Goal: Task Accomplishment & Management: Manage account settings

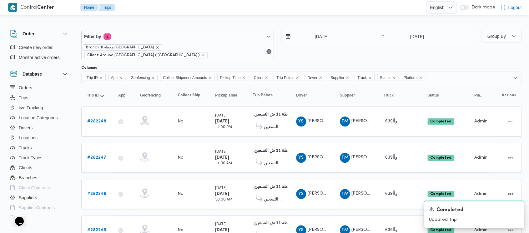
click at [155, 47] on icon "remove selected entity" at bounding box center [157, 48] width 4 height 4
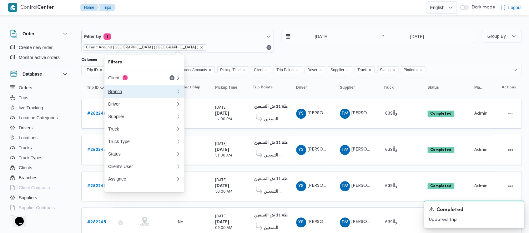
click at [118, 93] on div "Branch" at bounding box center [140, 91] width 65 height 5
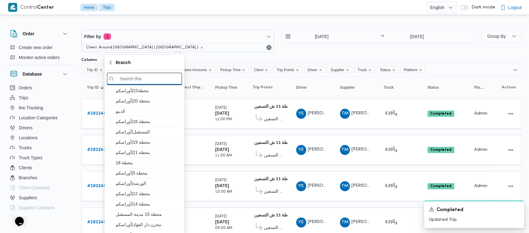
click at [150, 79] on input "search filters" at bounding box center [144, 79] width 75 height 12
paste input "محطة 15"
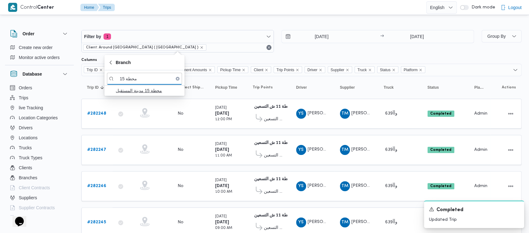
type input "محطة 15"
click at [140, 90] on span "محطة 15 مدينة المستقبل" at bounding box center [148, 91] width 65 height 8
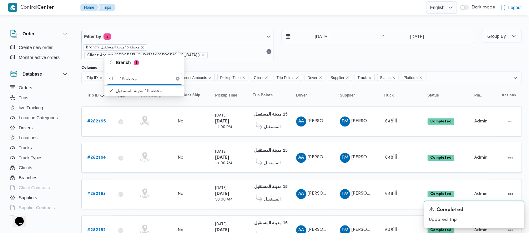
click at [298, 52] on div "Filter by 2 Branch: محطة 15 مدينة المستقبل Client: Around [GEOGRAPHIC_DATA] ( […" at bounding box center [278, 45] width 400 height 38
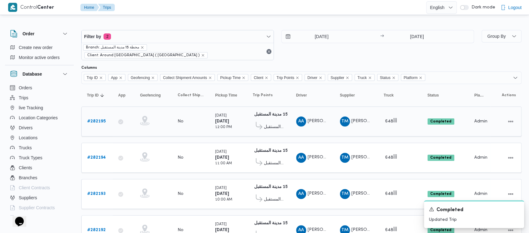
click at [94, 119] on b "# 282195" at bounding box center [96, 121] width 18 height 4
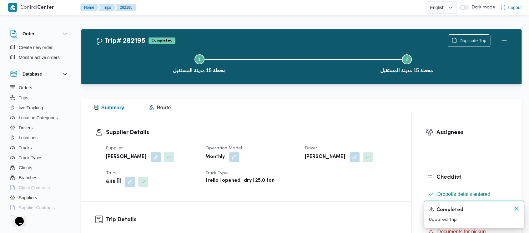
click at [514, 206] on icon "Dismiss toast" at bounding box center [516, 208] width 5 height 5
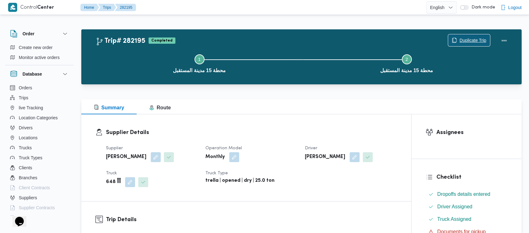
click at [472, 39] on span "Duplicate Trip" at bounding box center [472, 41] width 27 height 8
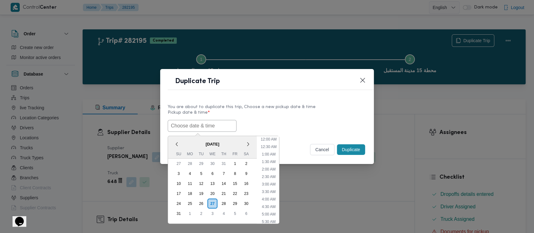
click at [191, 127] on input "text" at bounding box center [202, 126] width 69 height 12
click at [201, 193] on div "19" at bounding box center [201, 194] width 12 height 12
click at [271, 178] on li "9:00 AM" at bounding box center [268, 180] width 19 height 6
type input "[DATE] 9:00AM"
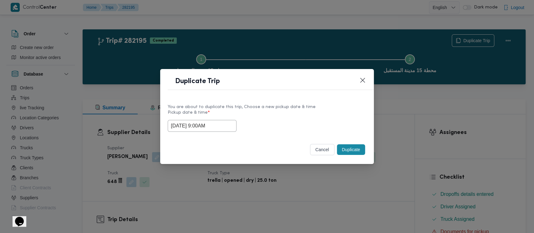
click at [352, 148] on button "Duplicate" at bounding box center [351, 149] width 28 height 11
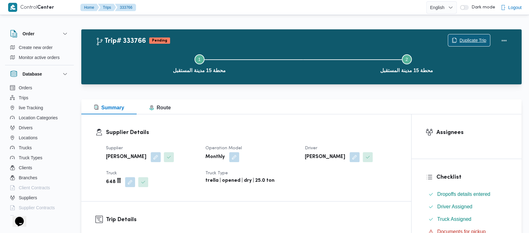
click at [474, 39] on span "Duplicate Trip" at bounding box center [472, 41] width 27 height 8
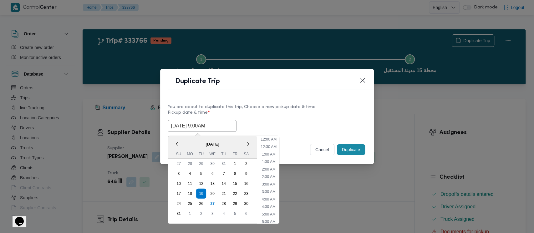
click at [197, 123] on input "[DATE] 9:00AM" at bounding box center [202, 126] width 69 height 12
click at [269, 194] on li "10:00 AM" at bounding box center [268, 195] width 21 height 6
type input "[DATE] 10:00AM"
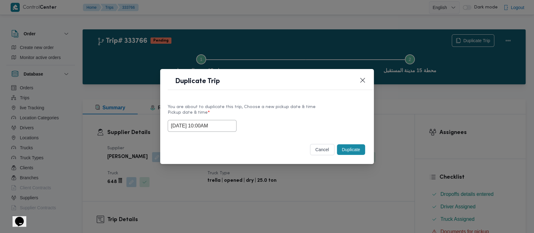
click at [352, 148] on button "Duplicate" at bounding box center [351, 149] width 28 height 11
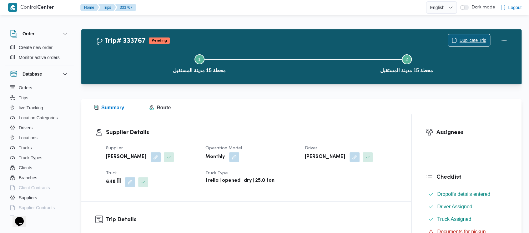
click at [478, 42] on span "Duplicate Trip" at bounding box center [472, 41] width 27 height 8
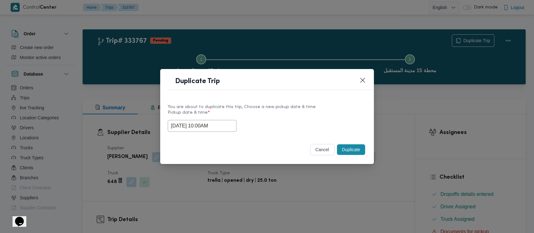
click at [206, 127] on input "[DATE] 10:00AM" at bounding box center [202, 126] width 69 height 12
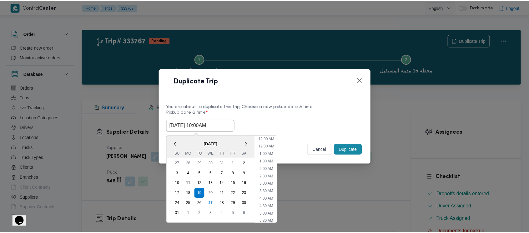
scroll to position [109, 0]
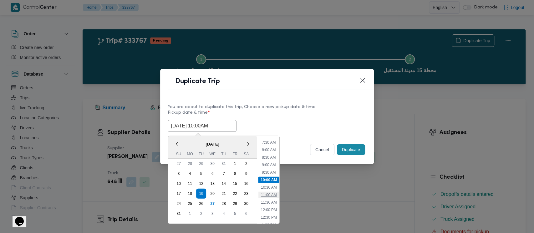
click at [266, 193] on li "11:00 AM" at bounding box center [268, 195] width 21 height 6
type input "[DATE] 11:00AM"
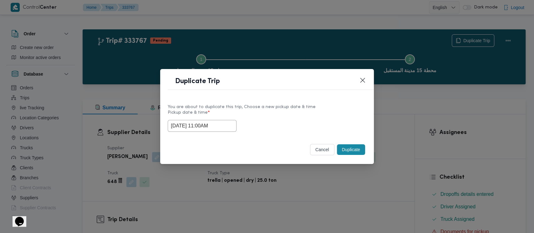
click at [352, 151] on button "Duplicate" at bounding box center [351, 149] width 28 height 11
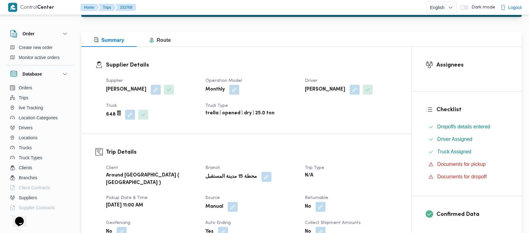
scroll to position [250, 0]
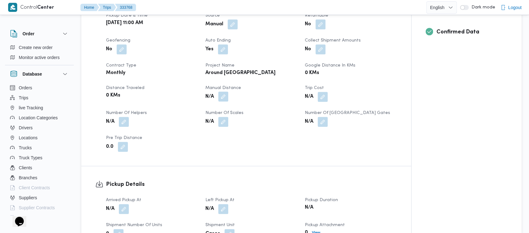
click at [223, 92] on button "button" at bounding box center [223, 97] width 10 height 10
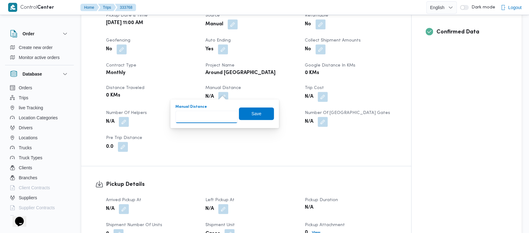
click at [205, 118] on input "Manual Distance" at bounding box center [206, 117] width 62 height 13
paste input "1.5"
type input "1.5"
click at [251, 113] on span "Save" at bounding box center [256, 114] width 10 height 8
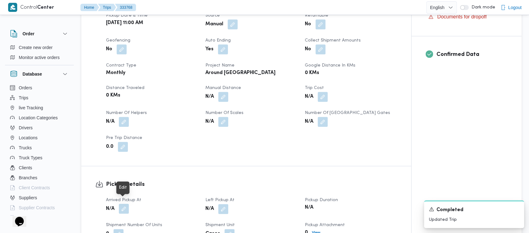
click at [125, 204] on button "button" at bounding box center [124, 209] width 10 height 10
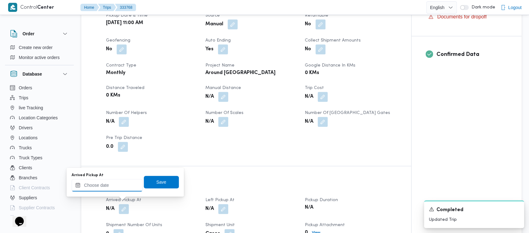
click at [98, 186] on input "Arrived Pickup At" at bounding box center [107, 185] width 71 height 13
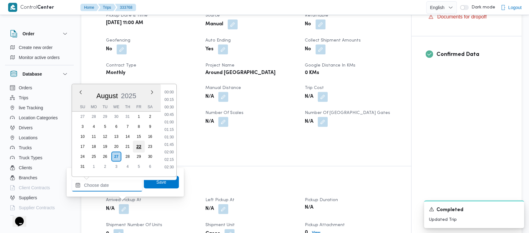
scroll to position [227, 0]
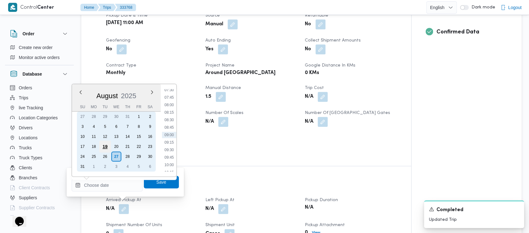
click at [106, 145] on div "19" at bounding box center [105, 147] width 12 height 12
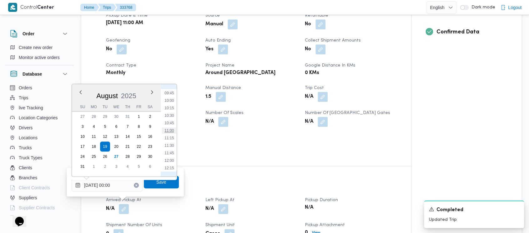
click at [170, 129] on li "11:00" at bounding box center [169, 131] width 14 height 6
type input "[DATE] 11:00"
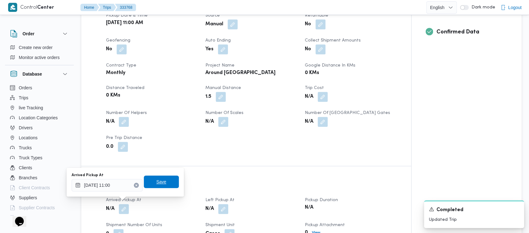
click at [151, 183] on span "Save" at bounding box center [161, 182] width 35 height 13
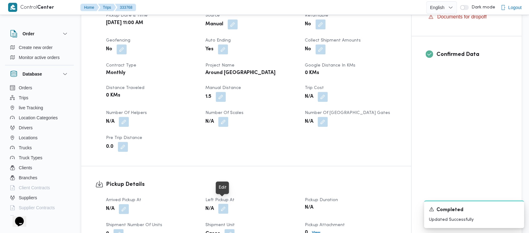
click at [222, 204] on button "button" at bounding box center [223, 209] width 10 height 10
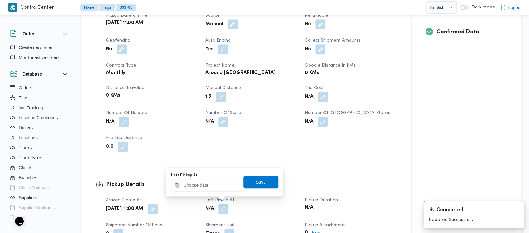
click at [199, 188] on input "Left Pickup At" at bounding box center [206, 185] width 71 height 13
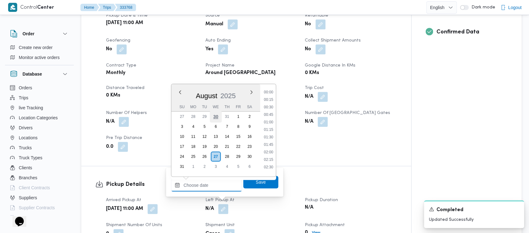
scroll to position [227, 0]
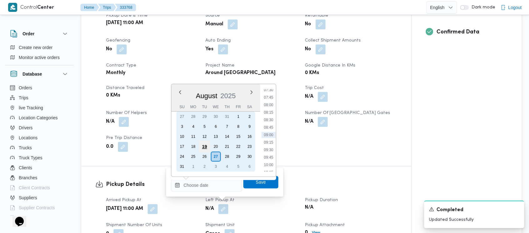
click at [206, 144] on div "19" at bounding box center [204, 147] width 12 height 12
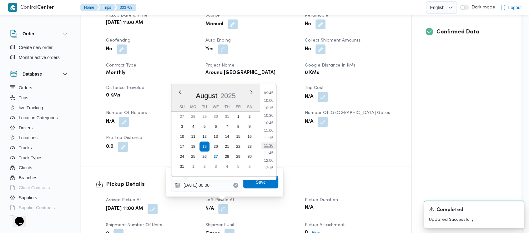
click at [273, 146] on li "11:30" at bounding box center [268, 146] width 14 height 6
type input "[DATE] 11:30"
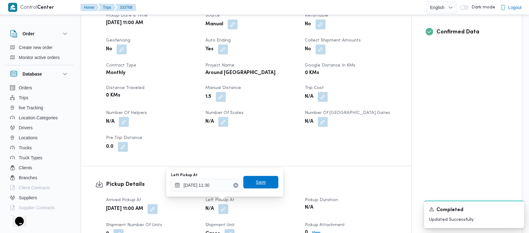
click at [256, 184] on span "Save" at bounding box center [261, 182] width 10 height 8
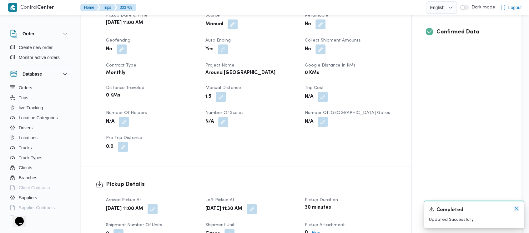
click at [516, 208] on icon "Dismiss toast" at bounding box center [516, 208] width 5 height 5
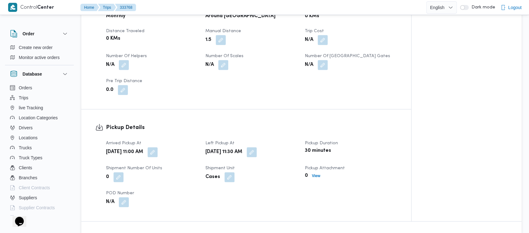
scroll to position [375, 0]
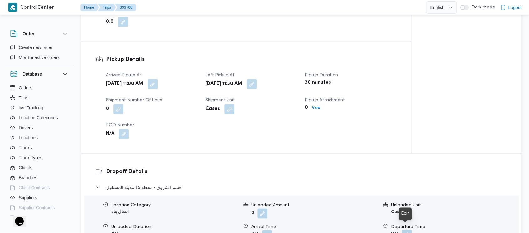
click at [404, 230] on button "button" at bounding box center [407, 235] width 10 height 10
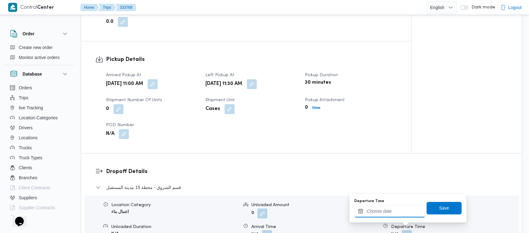
drag, startPoint x: 382, startPoint y: 211, endPoint x: 382, endPoint y: 207, distance: 4.1
click at [382, 211] on input "Departure Time" at bounding box center [389, 211] width 71 height 13
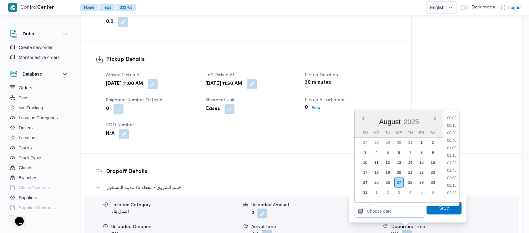
scroll to position [227, 0]
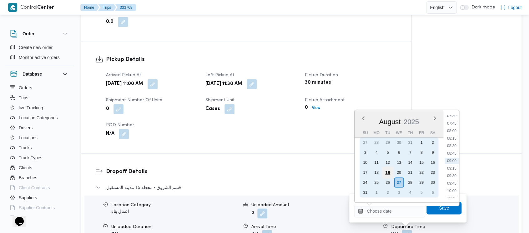
click at [386, 172] on div "19" at bounding box center [388, 173] width 12 height 12
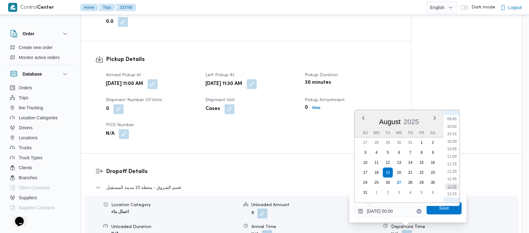
click at [457, 187] on li "12:00" at bounding box center [451, 186] width 14 height 6
type input "[DATE] 12:00"
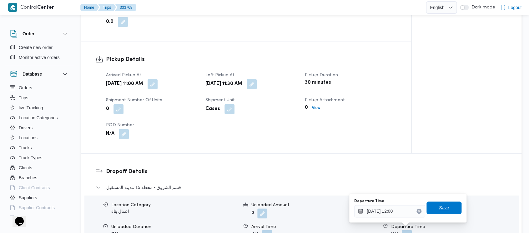
click at [439, 207] on span "Save" at bounding box center [444, 208] width 10 height 8
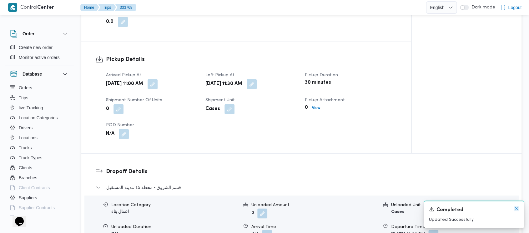
click at [514, 210] on icon "Dismiss toast" at bounding box center [516, 208] width 5 height 5
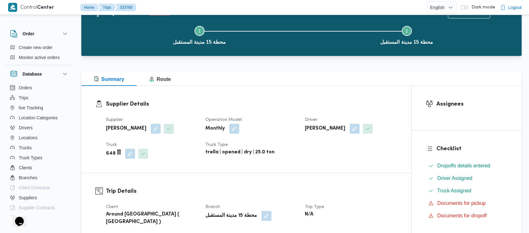
scroll to position [0, 0]
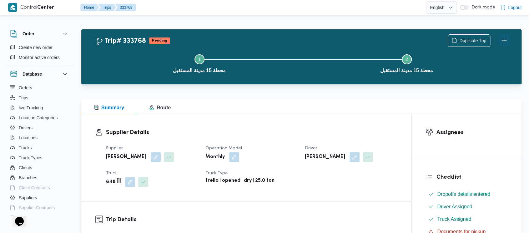
click at [501, 38] on button "Actions" at bounding box center [504, 40] width 13 height 13
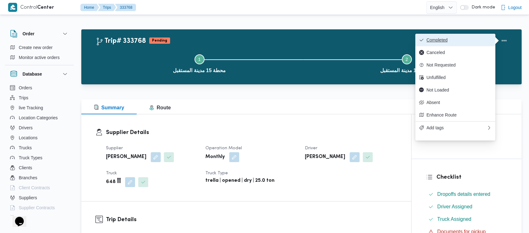
click at [441, 40] on span "Completed" at bounding box center [458, 40] width 65 height 5
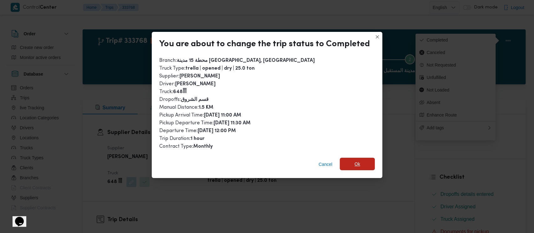
click at [354, 163] on span "Ok" at bounding box center [357, 164] width 6 height 8
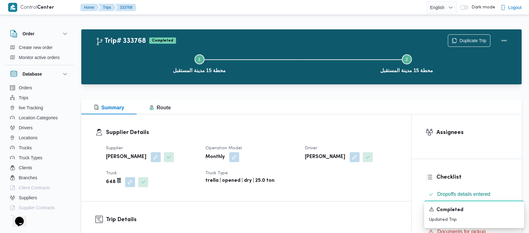
click at [133, 66] on button "Step 1 is incomplete 1 محطة 15 مدينة المستقبل" at bounding box center [199, 63] width 207 height 33
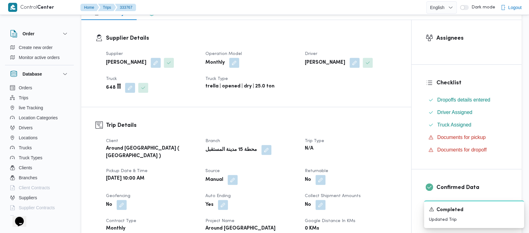
scroll to position [208, 0]
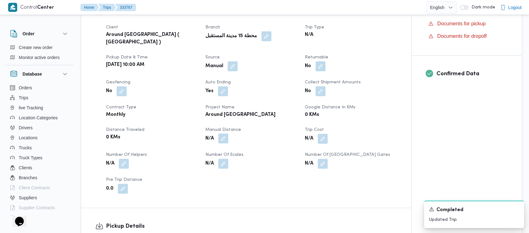
click at [223, 133] on button "button" at bounding box center [223, 138] width 10 height 10
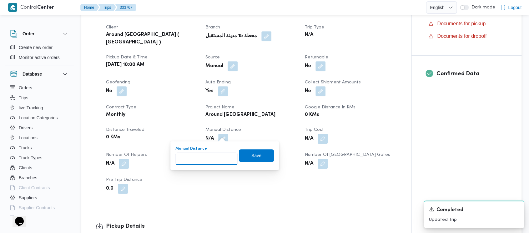
click at [203, 159] on input "Manual Distance" at bounding box center [206, 159] width 62 height 13
paste input "1.5"
type input "1.5"
click at [251, 158] on span "Save" at bounding box center [256, 156] width 10 height 8
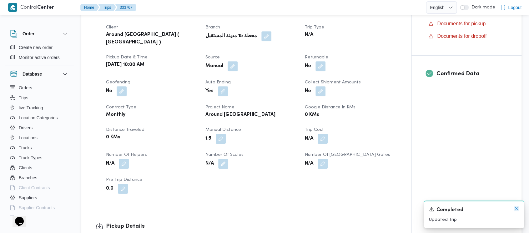
click at [514, 208] on icon "Dismiss toast" at bounding box center [516, 208] width 5 height 5
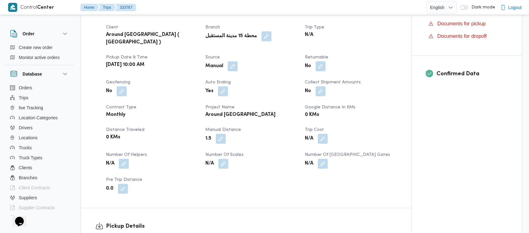
scroll to position [250, 0]
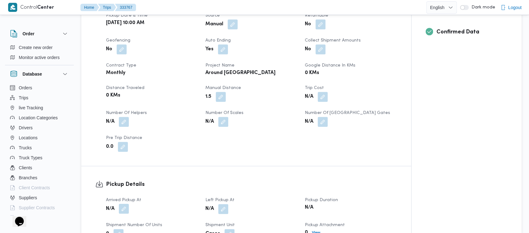
click at [123, 204] on button "button" at bounding box center [124, 209] width 10 height 10
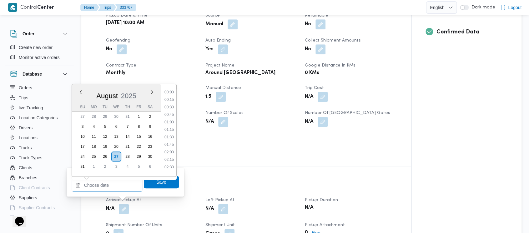
click at [108, 189] on input "Arrived Pickup At" at bounding box center [107, 185] width 71 height 13
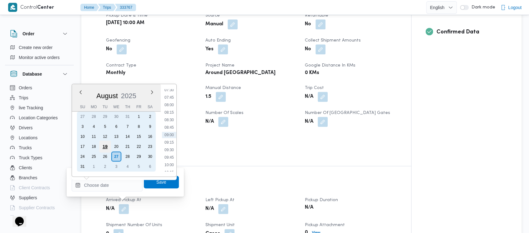
click at [102, 148] on div "19" at bounding box center [105, 147] width 12 height 12
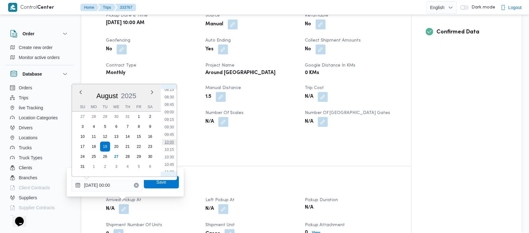
click at [173, 142] on li "10:00" at bounding box center [169, 142] width 14 height 6
type input "[DATE] 10:00"
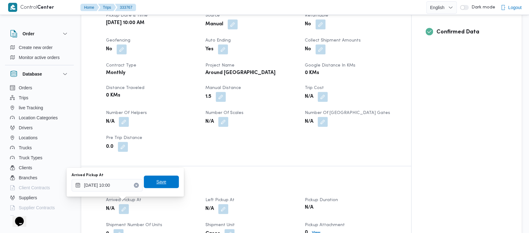
click at [164, 178] on span "Save" at bounding box center [161, 182] width 35 height 13
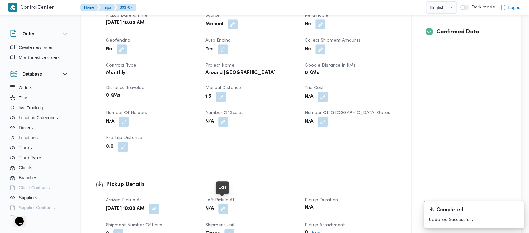
click at [222, 204] on button "button" at bounding box center [223, 209] width 10 height 10
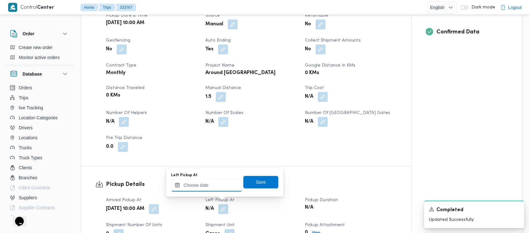
click at [213, 190] on input "Left Pickup At" at bounding box center [206, 185] width 71 height 13
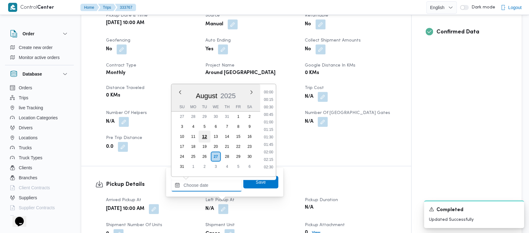
scroll to position [227, 0]
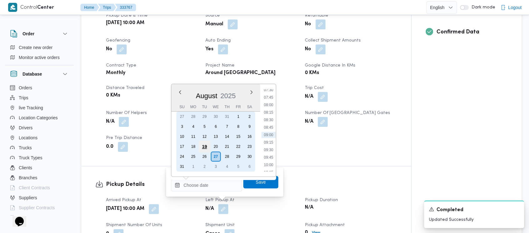
click at [199, 145] on div "19" at bounding box center [204, 147] width 12 height 12
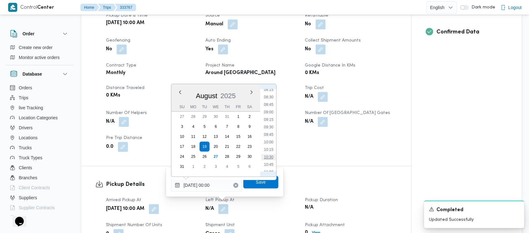
click at [270, 155] on li "10:30" at bounding box center [268, 157] width 14 height 6
type input "[DATE] 10:30"
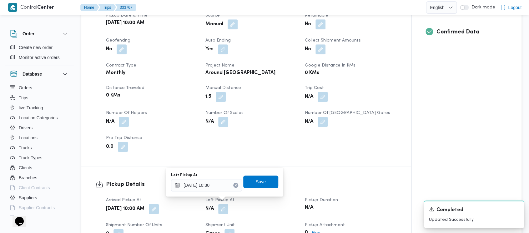
click at [255, 178] on span "Save" at bounding box center [260, 182] width 35 height 13
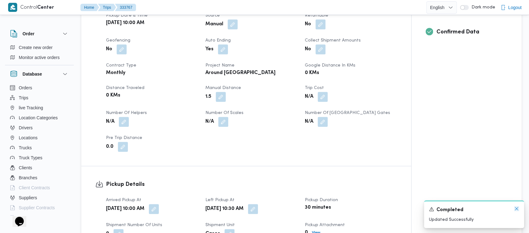
click at [517, 210] on icon "Dismiss toast" at bounding box center [516, 208] width 5 height 5
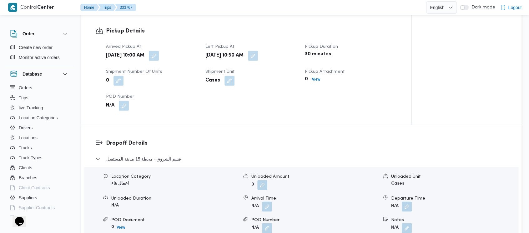
scroll to position [417, 0]
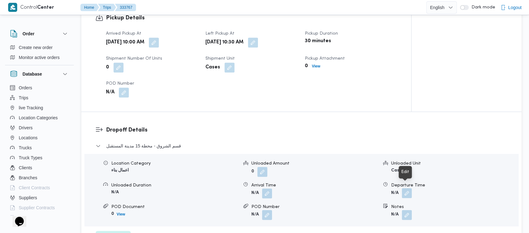
click at [409, 188] on button "button" at bounding box center [407, 193] width 10 height 10
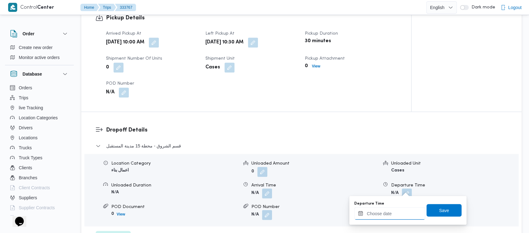
click at [377, 216] on input "Departure Time" at bounding box center [389, 213] width 71 height 13
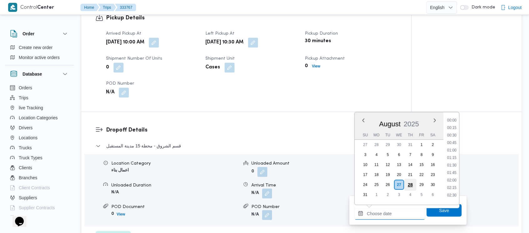
scroll to position [227, 0]
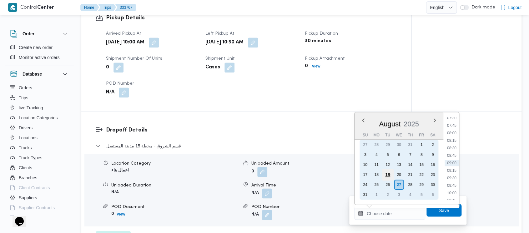
click at [386, 175] on div "19" at bounding box center [388, 175] width 12 height 12
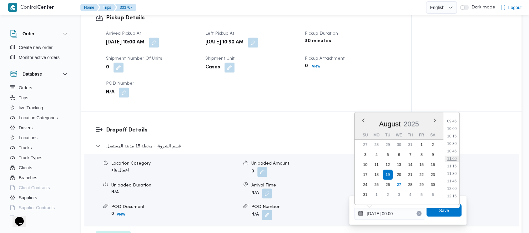
click at [453, 159] on li "11:00" at bounding box center [451, 159] width 14 height 6
type input "[DATE] 11:00"
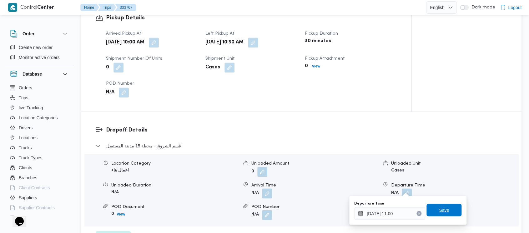
click at [443, 210] on span "Save" at bounding box center [444, 210] width 10 height 8
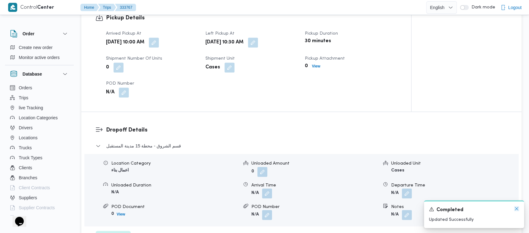
click at [516, 208] on icon "Dismiss toast" at bounding box center [516, 208] width 5 height 5
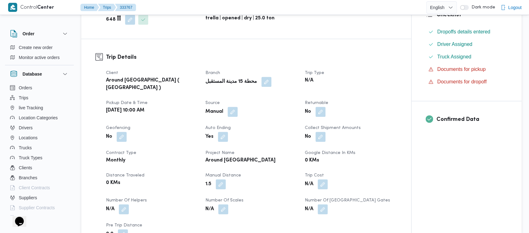
scroll to position [0, 0]
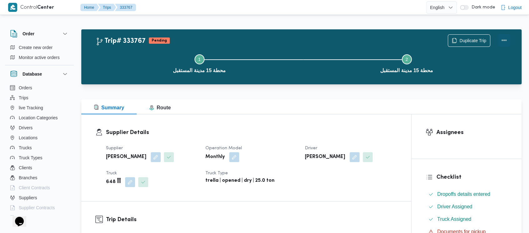
click at [504, 37] on button "Actions" at bounding box center [504, 40] width 13 height 13
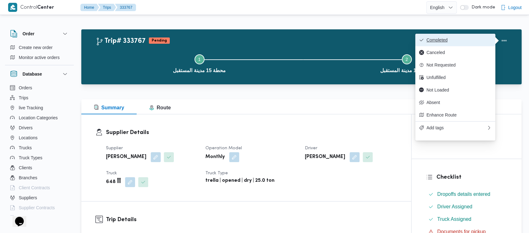
click at [451, 38] on span "Completed" at bounding box center [458, 40] width 65 height 5
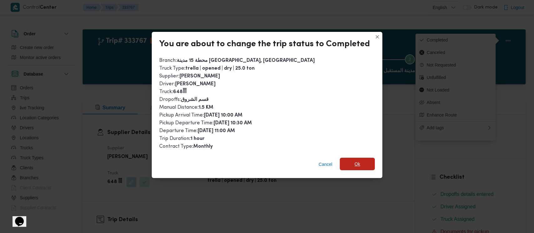
click at [356, 161] on span "Ok" at bounding box center [357, 164] width 6 height 8
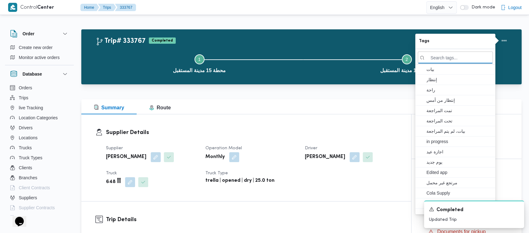
click at [126, 65] on button "Step 1 is incomplete 1 محطة 15 مدينة المستقبل" at bounding box center [199, 63] width 207 height 33
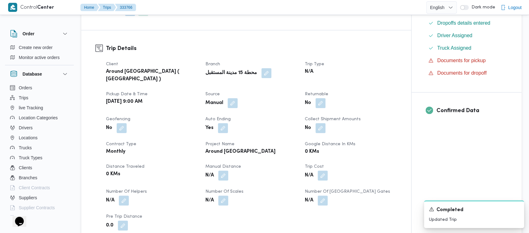
scroll to position [250, 0]
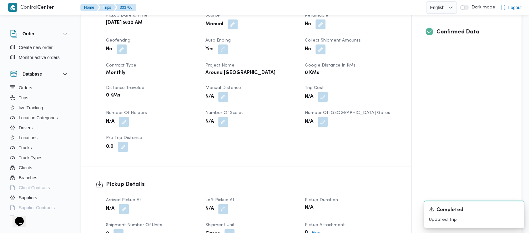
click at [225, 86] on span "Manual Distance" at bounding box center [223, 88] width 36 height 4
click at [225, 92] on button "button" at bounding box center [223, 97] width 10 height 10
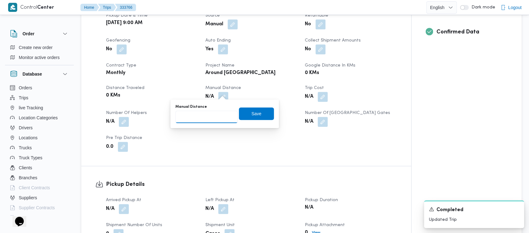
click at [208, 119] on input "Manual Distance" at bounding box center [206, 117] width 62 height 13
paste input "1.5"
type input "1.5"
click at [252, 108] on span "Save" at bounding box center [256, 113] width 35 height 13
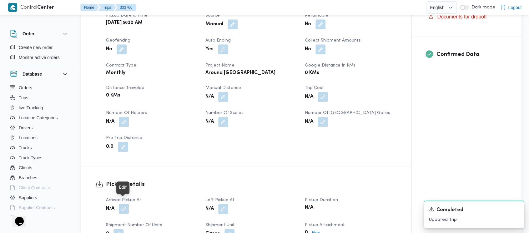
click at [121, 206] on button "button" at bounding box center [124, 209] width 10 height 10
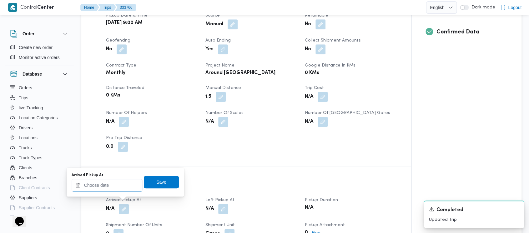
click at [111, 189] on input "Arrived Pickup At" at bounding box center [107, 185] width 71 height 13
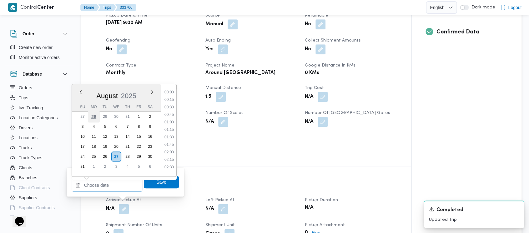
scroll to position [227, 0]
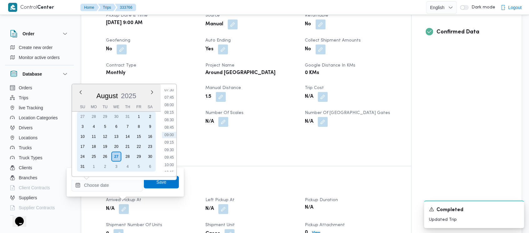
drag, startPoint x: 107, startPoint y: 147, endPoint x: 133, endPoint y: 140, distance: 26.8
click at [107, 147] on div "19" at bounding box center [105, 147] width 10 height 10
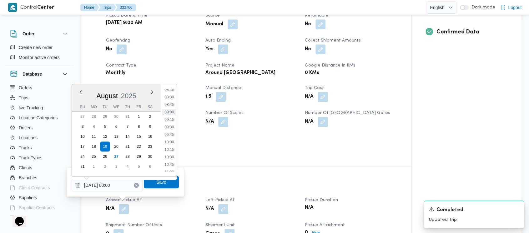
click at [168, 111] on li "09:00" at bounding box center [169, 112] width 14 height 6
type input "[DATE] 09:00"
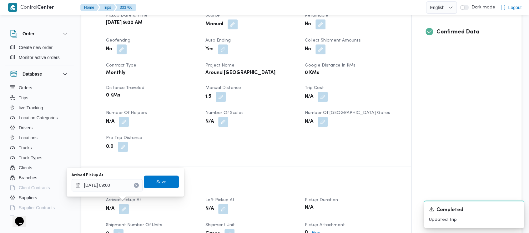
click at [165, 179] on span "Save" at bounding box center [161, 182] width 35 height 13
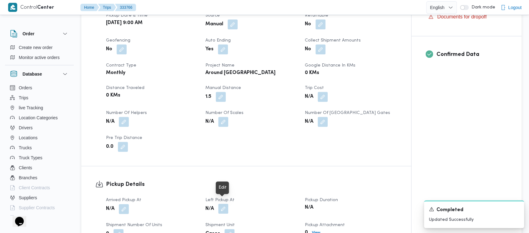
click at [220, 204] on button "button" at bounding box center [223, 209] width 10 height 10
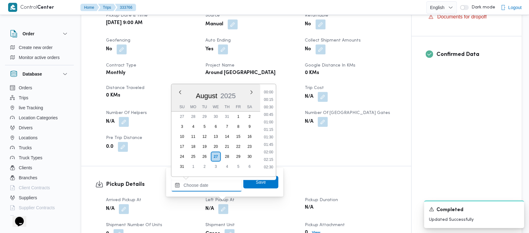
drag, startPoint x: 216, startPoint y: 199, endPoint x: 213, endPoint y: 121, distance: 77.9
click at [202, 187] on input "Left Pickup At" at bounding box center [206, 185] width 71 height 13
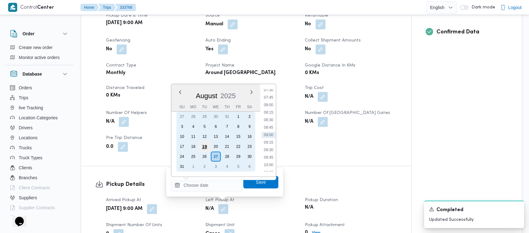
click at [200, 145] on div "19" at bounding box center [204, 147] width 12 height 12
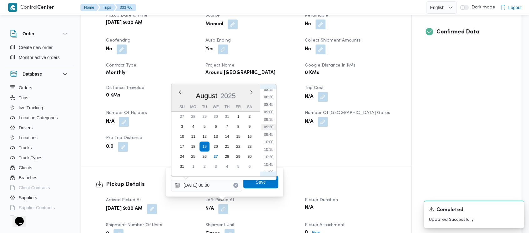
click at [270, 129] on li "09:30" at bounding box center [268, 127] width 14 height 6
type input "[DATE] 09:30"
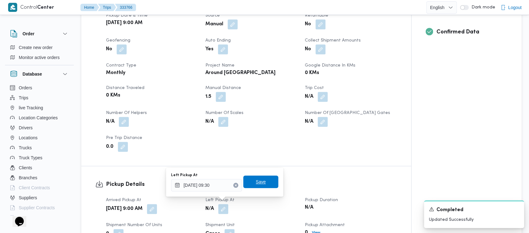
click at [249, 184] on span "Save" at bounding box center [260, 182] width 35 height 13
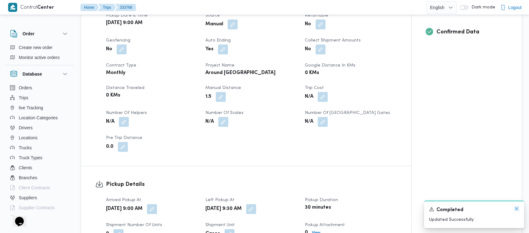
click at [518, 207] on icon "Dismiss toast" at bounding box center [516, 208] width 5 height 5
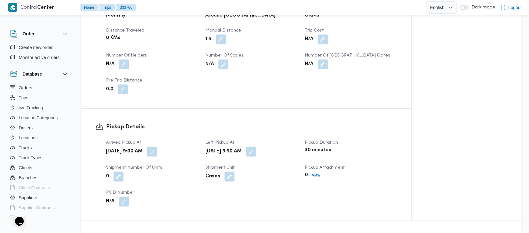
scroll to position [417, 0]
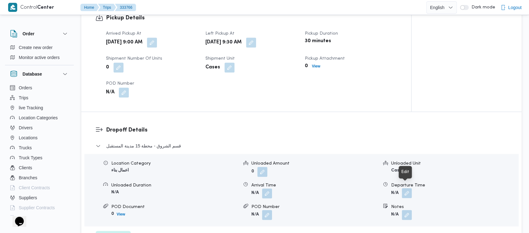
click at [408, 188] on button "button" at bounding box center [407, 193] width 10 height 10
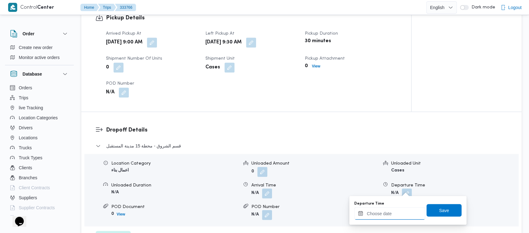
click at [389, 217] on input "Departure Time" at bounding box center [389, 213] width 71 height 13
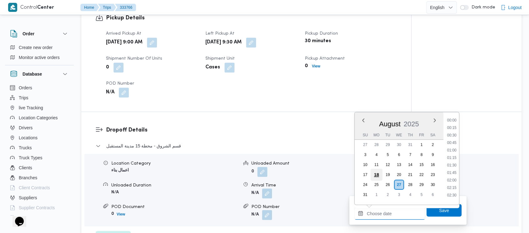
scroll to position [227, 0]
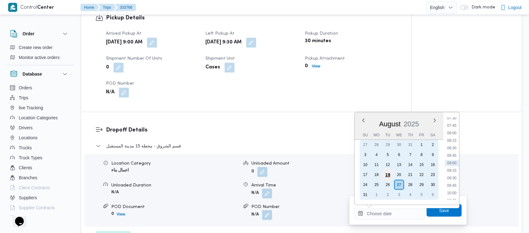
click at [385, 172] on div "19" at bounding box center [388, 175] width 12 height 12
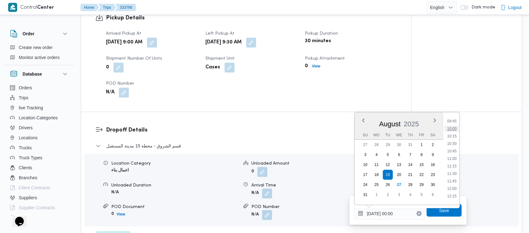
click at [451, 128] on li "10:00" at bounding box center [451, 129] width 14 height 6
type input "[DATE] 10:00"
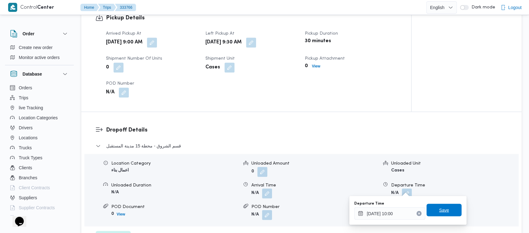
click at [433, 211] on span "Save" at bounding box center [443, 210] width 35 height 13
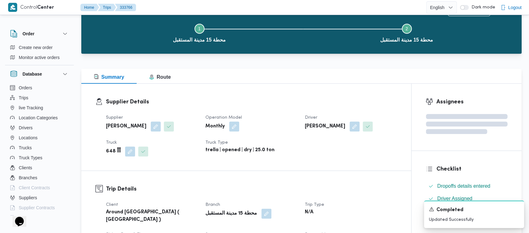
scroll to position [0, 0]
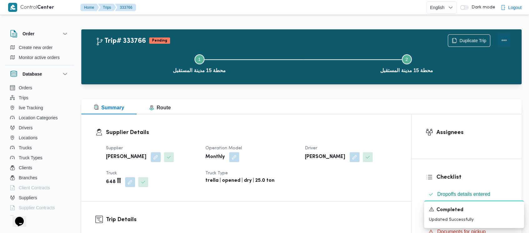
click at [504, 38] on button "Actions" at bounding box center [504, 40] width 13 height 13
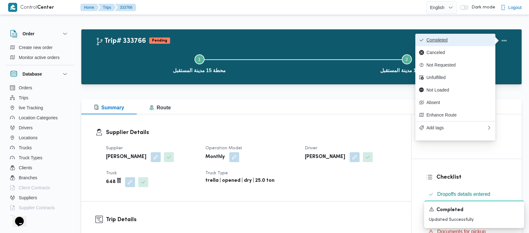
click at [455, 36] on button "Completed" at bounding box center [455, 40] width 80 height 13
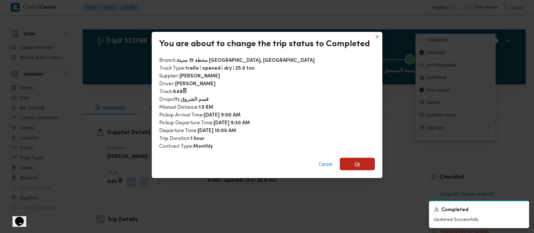
click at [354, 166] on span "Ok" at bounding box center [357, 164] width 6 height 8
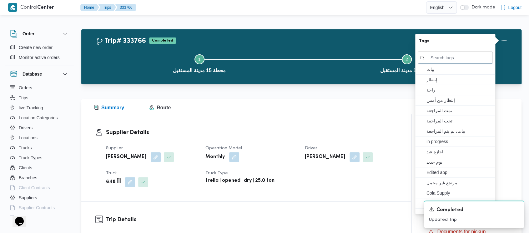
drag, startPoint x: 127, startPoint y: 59, endPoint x: 78, endPoint y: 22, distance: 61.6
click at [127, 59] on button "Step 1 is incomplete 1 محطة 15 مدينة المستقبل" at bounding box center [199, 63] width 207 height 33
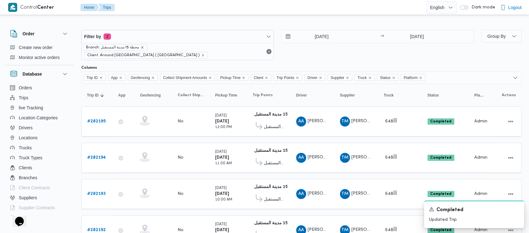
drag, startPoint x: 141, startPoint y: 46, endPoint x: 115, endPoint y: 63, distance: 31.1
click at [141, 47] on icon "remove selected entity" at bounding box center [142, 48] width 4 height 4
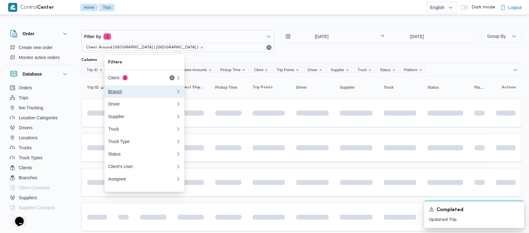
click at [117, 90] on div "Branch" at bounding box center [140, 91] width 65 height 5
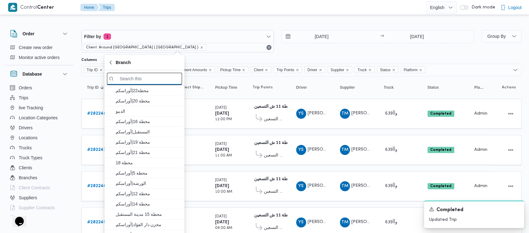
click at [163, 74] on input "search filters" at bounding box center [144, 79] width 75 height 12
paste input "محطة 2"
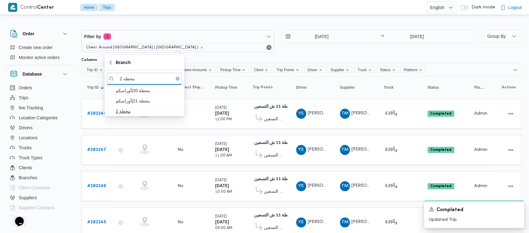
type input "محطة 2"
click at [123, 113] on span "محطة 2" at bounding box center [148, 112] width 65 height 8
click at [290, 59] on div "Columns" at bounding box center [301, 60] width 440 height 5
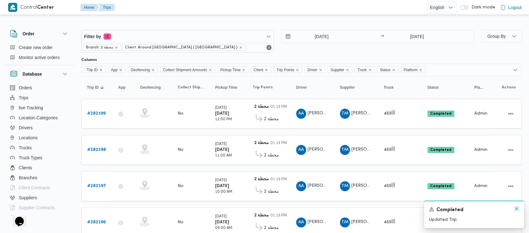
click at [515, 208] on icon "Dismiss toast" at bounding box center [516, 208] width 3 height 3
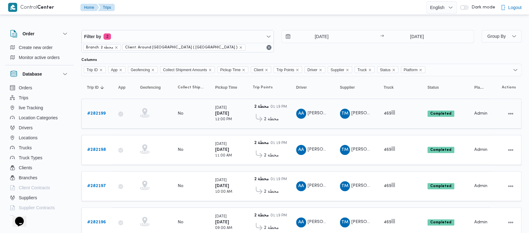
click at [95, 113] on b "# 282199" at bounding box center [96, 114] width 18 height 4
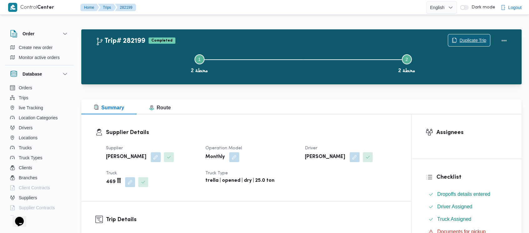
click at [468, 39] on span "Duplicate Trip" at bounding box center [472, 41] width 27 height 8
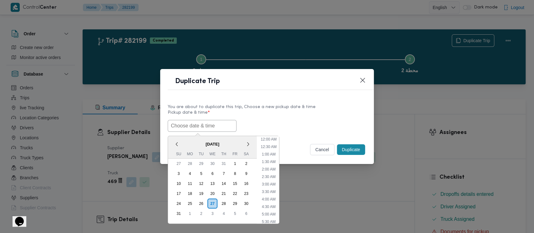
click at [189, 120] on input "text" at bounding box center [202, 126] width 69 height 12
click at [199, 190] on div "19" at bounding box center [201, 194] width 12 height 12
click at [271, 179] on li "9:00 AM" at bounding box center [268, 180] width 19 height 6
type input "[DATE] 9:00AM"
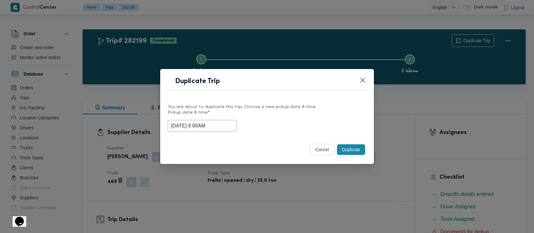
click at [347, 148] on button "Duplicate" at bounding box center [351, 149] width 28 height 11
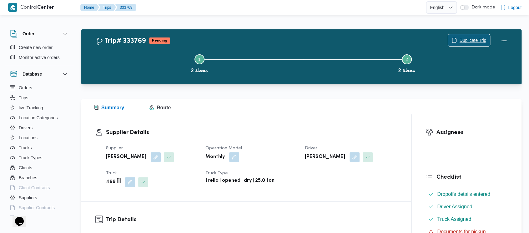
click at [470, 40] on span "Duplicate Trip" at bounding box center [472, 41] width 27 height 8
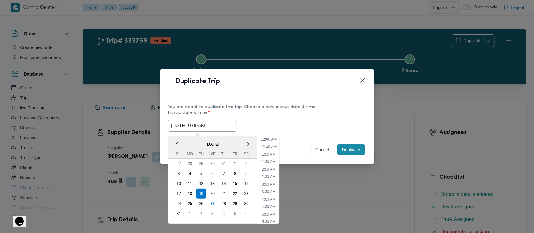
click at [191, 126] on input "[DATE] 9:00AM" at bounding box center [202, 126] width 69 height 12
click at [269, 196] on li "10:00 AM" at bounding box center [268, 195] width 21 height 6
type input "[DATE] 10:00AM"
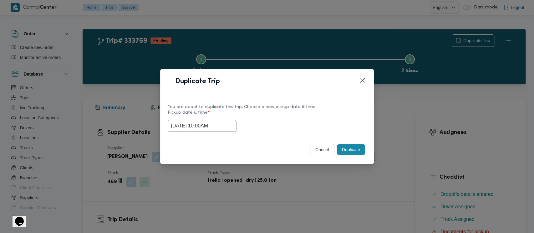
click at [349, 150] on button "Duplicate" at bounding box center [351, 149] width 28 height 11
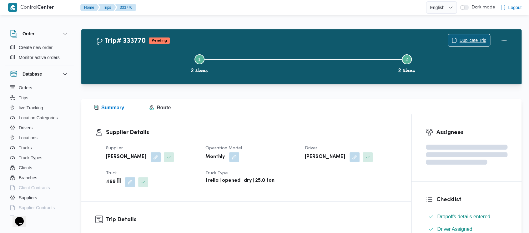
click at [467, 39] on span "Duplicate Trip" at bounding box center [472, 41] width 27 height 8
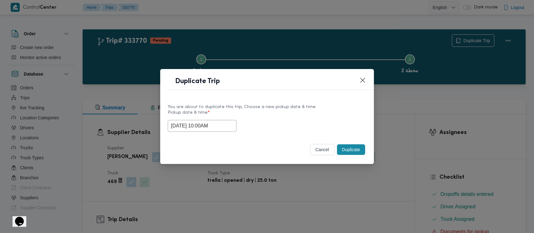
click at [215, 126] on input "[DATE] 10:00AM" at bounding box center [202, 126] width 69 height 12
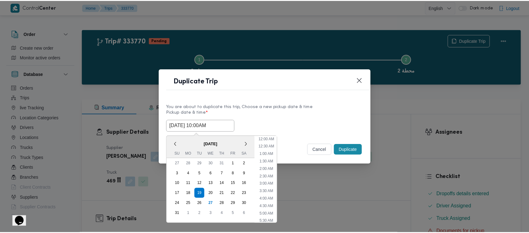
scroll to position [109, 0]
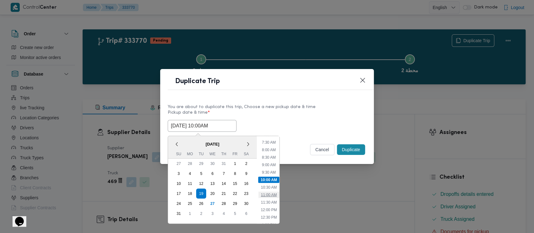
click at [267, 195] on li "11:00 AM" at bounding box center [268, 195] width 21 height 6
type input "[DATE] 11:00AM"
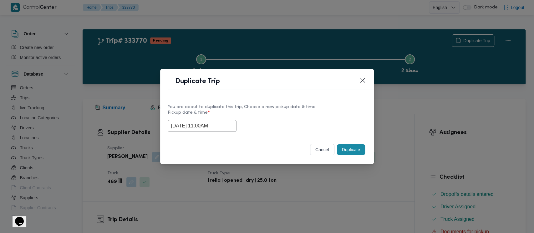
click at [348, 147] on button "Duplicate" at bounding box center [351, 149] width 28 height 11
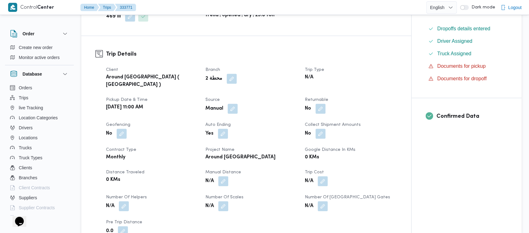
scroll to position [250, 0]
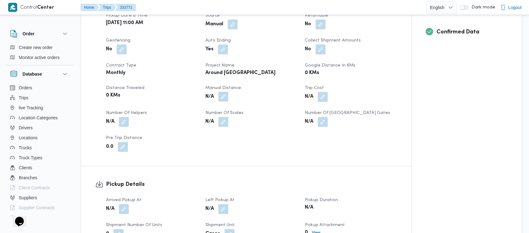
click at [221, 92] on button "button" at bounding box center [223, 97] width 10 height 10
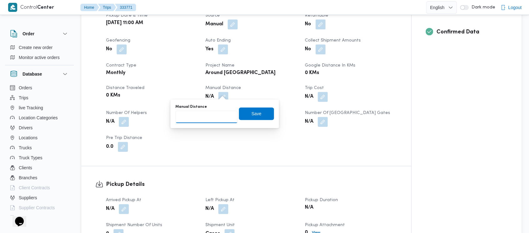
click at [202, 114] on input "Manual Distance" at bounding box center [206, 117] width 62 height 13
paste input "1.5"
type input "1.5"
click at [241, 112] on span "Save" at bounding box center [256, 113] width 35 height 13
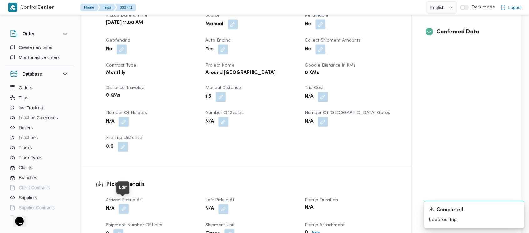
click at [123, 206] on button "button" at bounding box center [124, 209] width 10 height 10
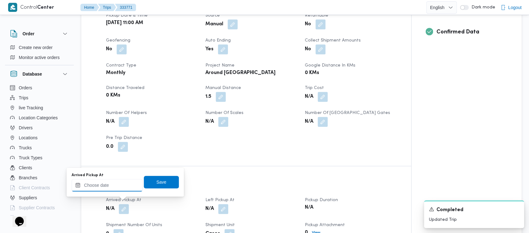
click at [98, 189] on input "Arrived Pickup At" at bounding box center [107, 185] width 71 height 13
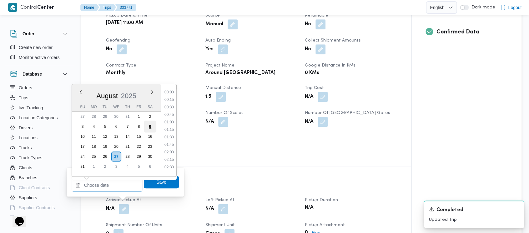
scroll to position [235, 0]
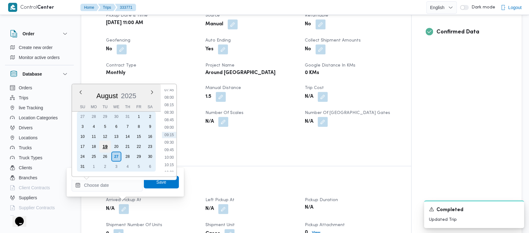
click at [109, 147] on div "19" at bounding box center [105, 147] width 12 height 12
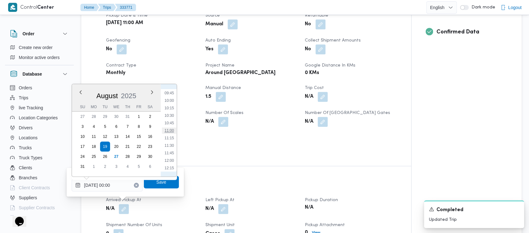
click at [170, 129] on li "11:00" at bounding box center [169, 131] width 14 height 6
type input "[DATE] 11:00"
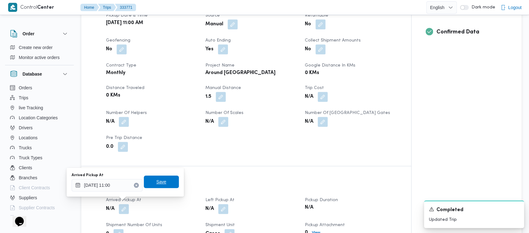
click at [159, 183] on span "Save" at bounding box center [161, 182] width 10 height 8
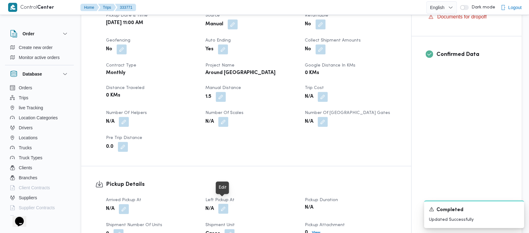
click at [226, 204] on button "button" at bounding box center [223, 209] width 10 height 10
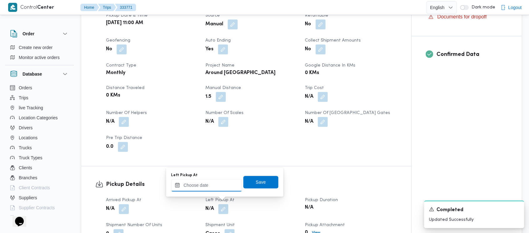
click at [203, 189] on input "Left Pickup At" at bounding box center [206, 185] width 71 height 13
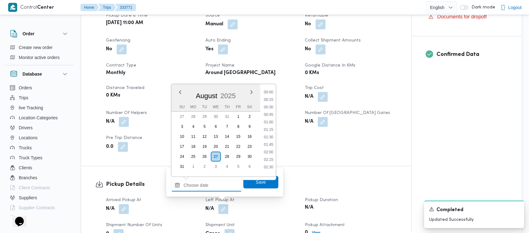
scroll to position [235, 0]
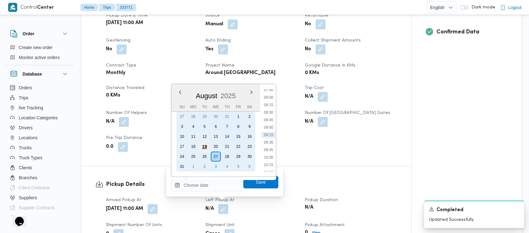
click at [199, 146] on div "19" at bounding box center [204, 147] width 12 height 12
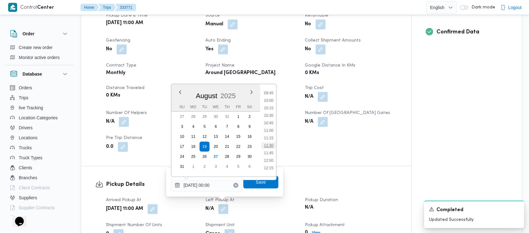
click at [265, 144] on li "11:30" at bounding box center [268, 146] width 14 height 6
type input "[DATE] 11:30"
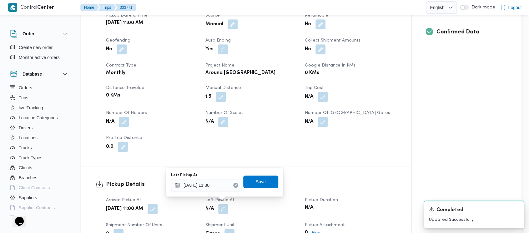
click at [263, 185] on span "Save" at bounding box center [260, 182] width 35 height 13
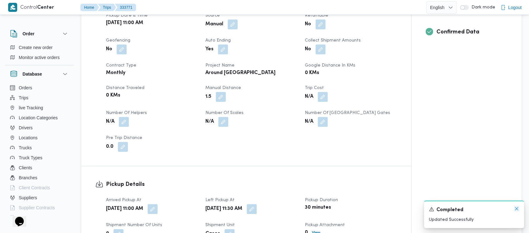
click at [516, 208] on icon "Dismiss toast" at bounding box center [516, 208] width 5 height 5
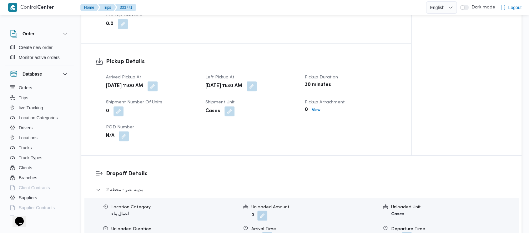
scroll to position [417, 0]
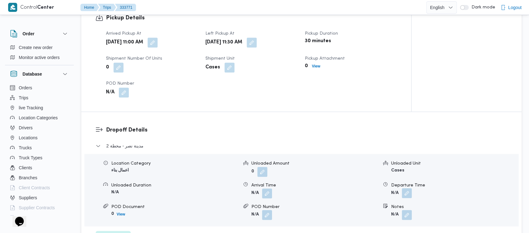
click at [408, 189] on button "button" at bounding box center [407, 193] width 10 height 10
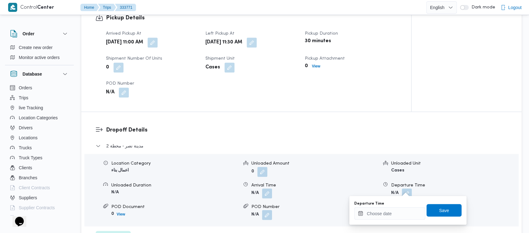
click at [380, 221] on div "You are in a dialog. To close this dialog, hit escape. Departure Time Save" at bounding box center [407, 210] width 117 height 29
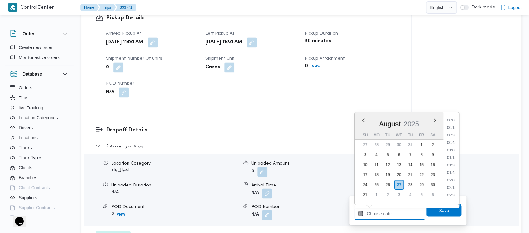
click at [380, 215] on input "Departure Time" at bounding box center [389, 213] width 71 height 13
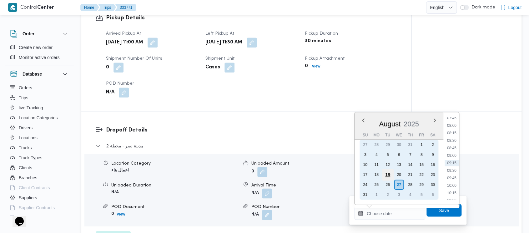
click at [387, 173] on div "19" at bounding box center [388, 175] width 12 height 12
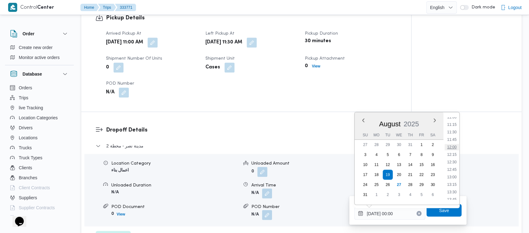
click at [454, 145] on li "12:00" at bounding box center [451, 147] width 14 height 6
type input "[DATE] 12:00"
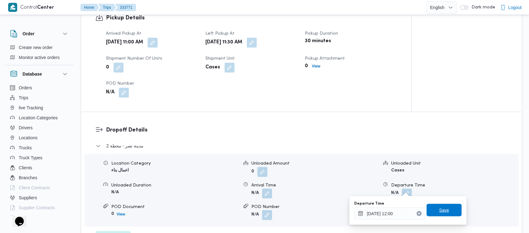
click at [439, 207] on span "Save" at bounding box center [444, 210] width 10 height 8
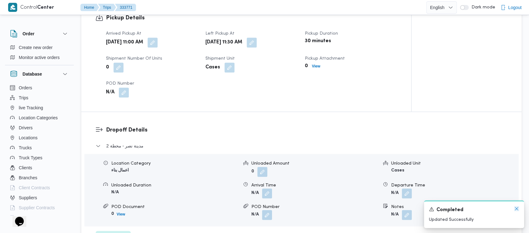
click at [516, 208] on icon "Dismiss toast" at bounding box center [516, 208] width 5 height 5
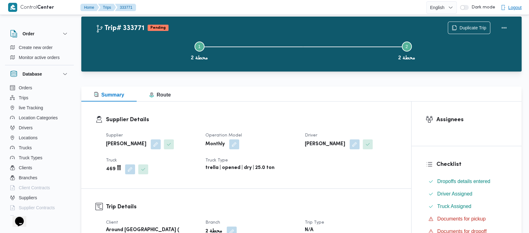
scroll to position [0, 0]
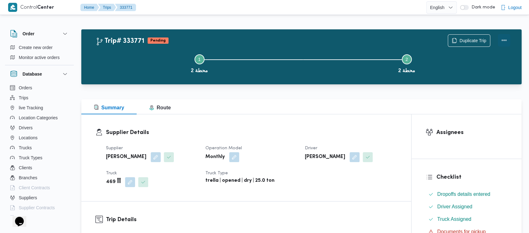
click at [505, 35] on button "Actions" at bounding box center [504, 40] width 13 height 13
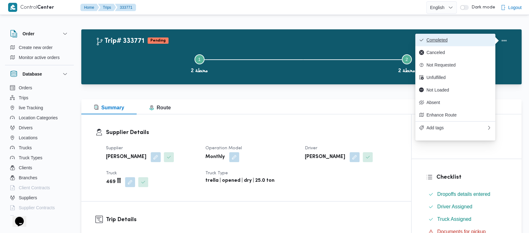
click at [444, 40] on span "Completed" at bounding box center [458, 40] width 65 height 5
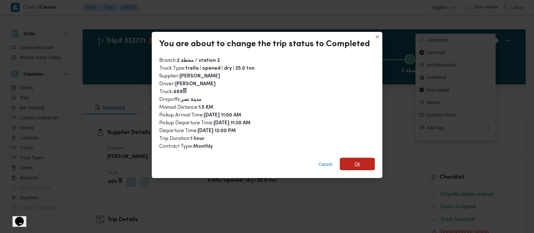
click at [346, 162] on span "Ok" at bounding box center [356, 164] width 35 height 13
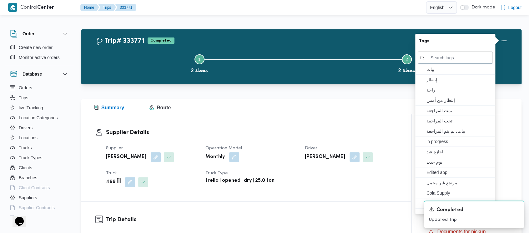
drag, startPoint x: 125, startPoint y: 67, endPoint x: 77, endPoint y: 32, distance: 60.0
click at [125, 67] on button "Step 1 is incomplete 1 محطة 2" at bounding box center [199, 63] width 207 height 33
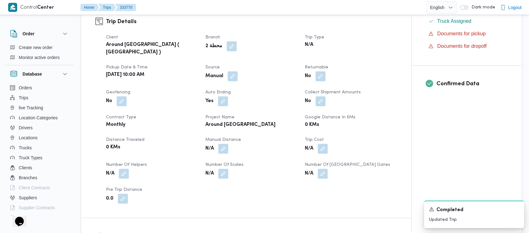
scroll to position [208, 0]
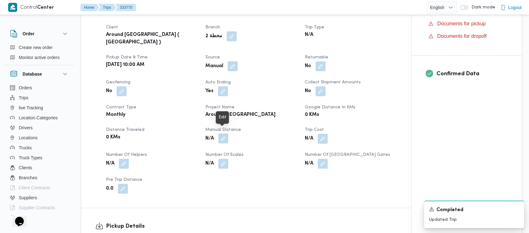
click at [224, 135] on button "button" at bounding box center [223, 138] width 10 height 10
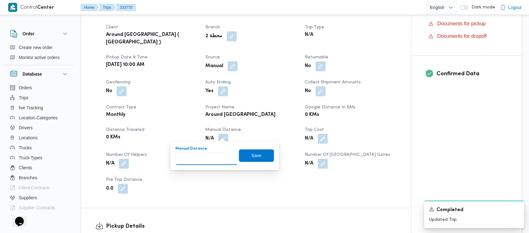
click at [203, 162] on input "Manual Distance" at bounding box center [206, 159] width 62 height 13
paste input "1.5"
type input "1.5"
click at [246, 159] on span "Save" at bounding box center [256, 155] width 35 height 13
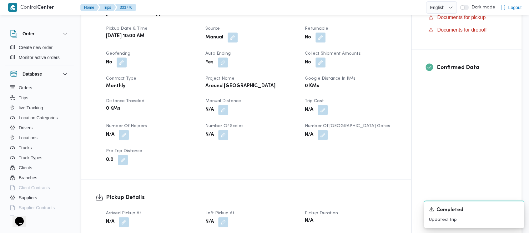
scroll to position [250, 0]
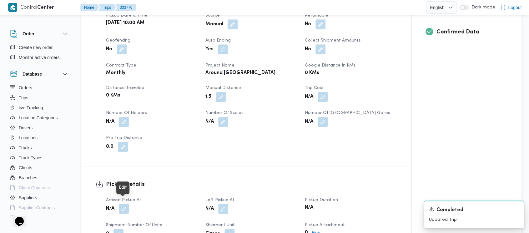
click at [127, 204] on button "button" at bounding box center [124, 209] width 10 height 10
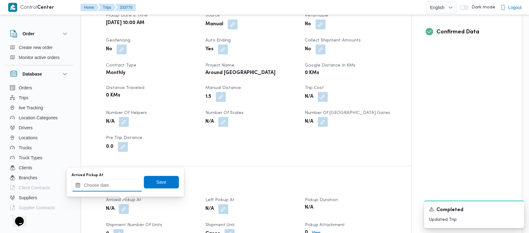
click at [94, 184] on input "Arrived Pickup At" at bounding box center [107, 185] width 71 height 13
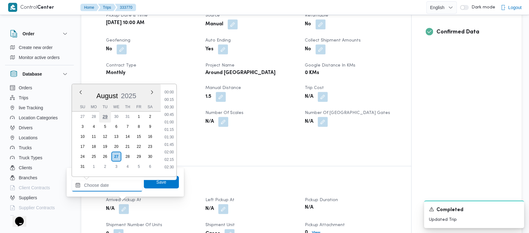
scroll to position [235, 0]
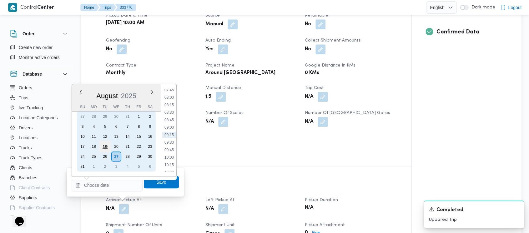
click at [103, 144] on div "19" at bounding box center [105, 147] width 12 height 12
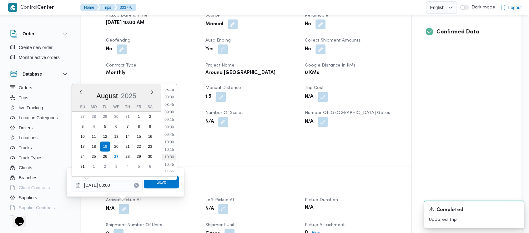
click at [172, 157] on li "10:30" at bounding box center [169, 157] width 14 height 6
type input "[DATE] 10:30"
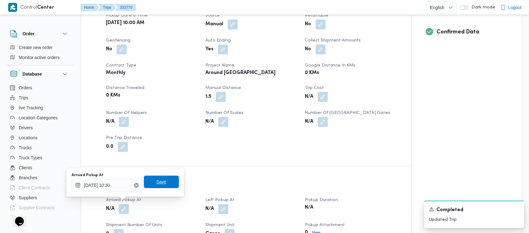
click at [158, 179] on span "Save" at bounding box center [161, 182] width 10 height 8
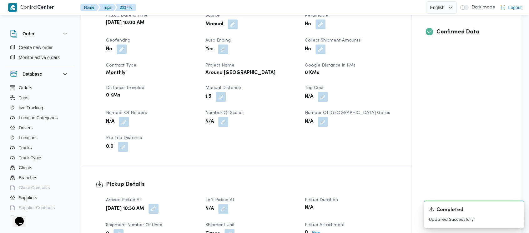
click at [122, 205] on b "[DATE] 10:30 AM" at bounding box center [125, 209] width 38 height 8
click at [158, 204] on button "button" at bounding box center [153, 209] width 10 height 10
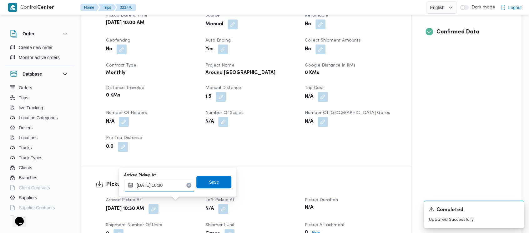
click at [144, 185] on input "[DATE] 10:30" at bounding box center [159, 185] width 71 height 13
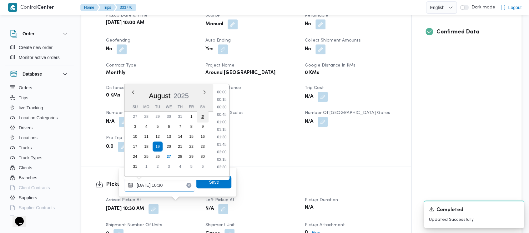
scroll to position [272, 0]
click at [223, 118] on li "10:00" at bounding box center [222, 120] width 14 height 6
type input "[DATE] 10:30"
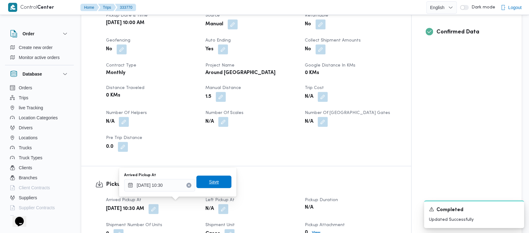
click at [212, 182] on span "Save" at bounding box center [214, 182] width 10 height 8
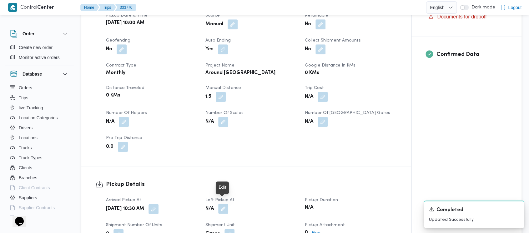
click at [221, 204] on button "button" at bounding box center [223, 209] width 10 height 10
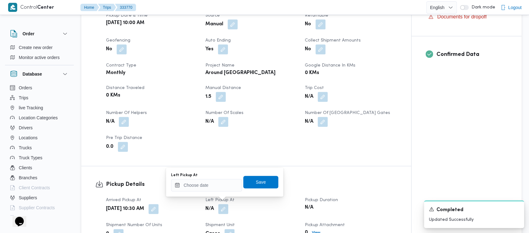
click at [206, 192] on div "Left Pickup At Save" at bounding box center [224, 182] width 108 height 20
click at [205, 186] on input "Left Pickup At" at bounding box center [206, 185] width 71 height 13
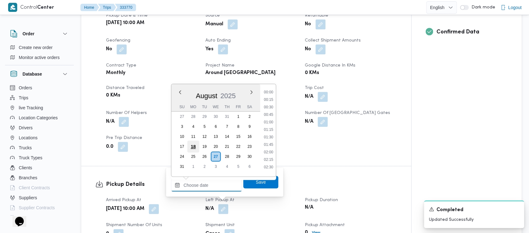
scroll to position [235, 0]
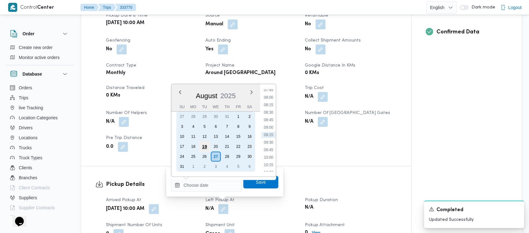
click at [200, 146] on div "19" at bounding box center [204, 147] width 12 height 12
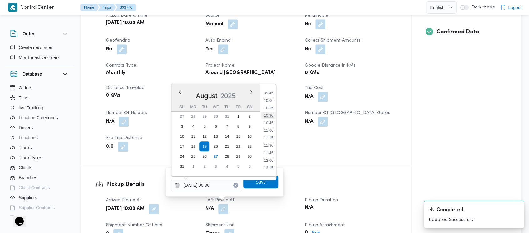
click at [267, 114] on li "10:30" at bounding box center [268, 116] width 14 height 6
type input "[DATE] 10:30"
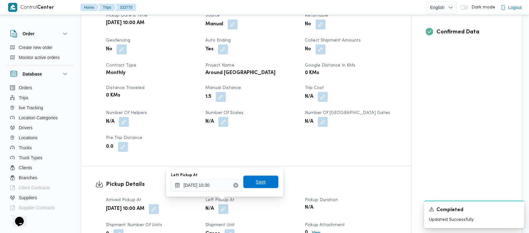
click at [256, 182] on span "Save" at bounding box center [261, 182] width 10 height 8
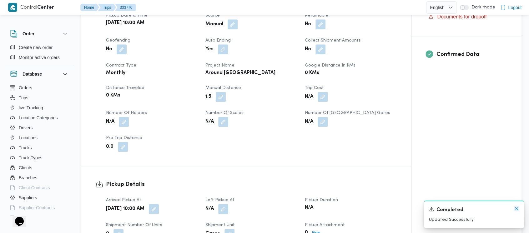
click at [516, 207] on icon "Dismiss toast" at bounding box center [516, 208] width 5 height 5
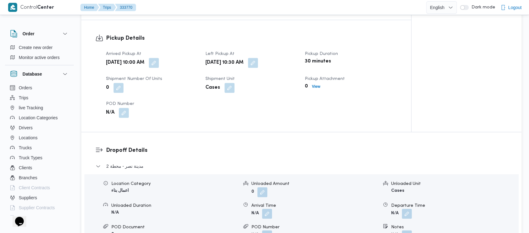
scroll to position [417, 0]
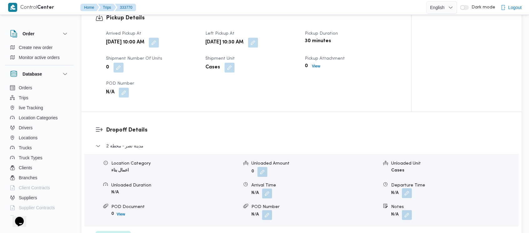
click at [407, 188] on button "button" at bounding box center [407, 193] width 10 height 10
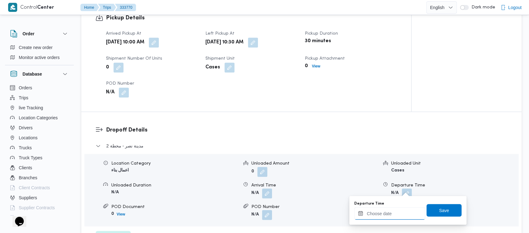
click at [376, 213] on input "Departure Time" at bounding box center [389, 213] width 71 height 13
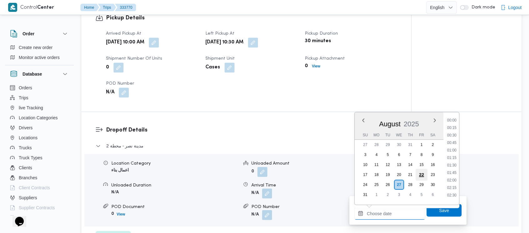
scroll to position [235, 0]
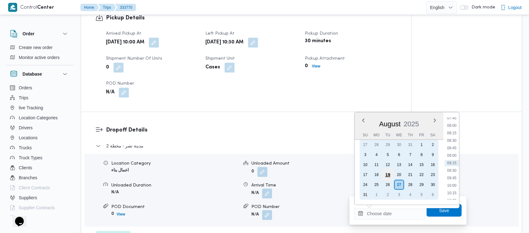
click at [384, 175] on div "19" at bounding box center [388, 175] width 12 height 12
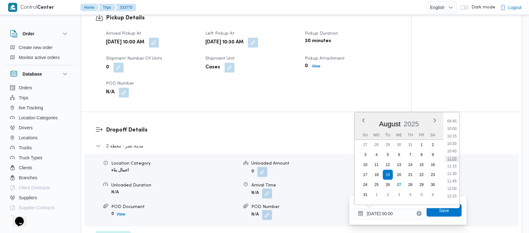
click at [445, 159] on li "11:00" at bounding box center [451, 159] width 14 height 6
type input "[DATE] 11:00"
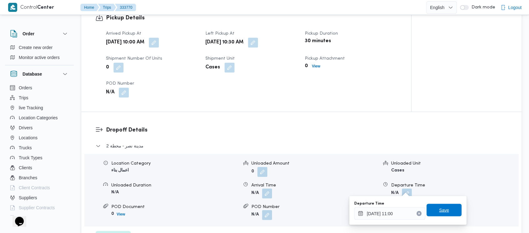
click at [439, 213] on span "Save" at bounding box center [444, 210] width 10 height 8
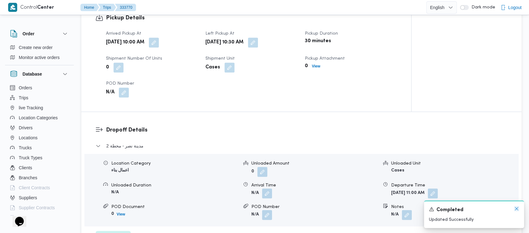
click at [517, 208] on icon "Dismiss toast" at bounding box center [516, 208] width 5 height 5
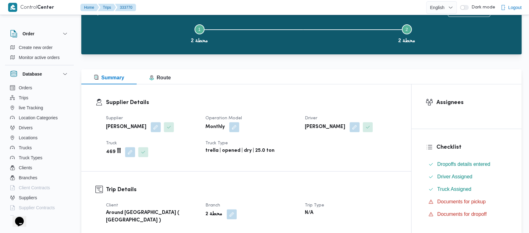
scroll to position [0, 0]
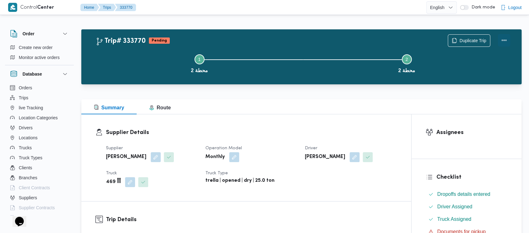
click at [503, 41] on button "Actions" at bounding box center [504, 40] width 13 height 13
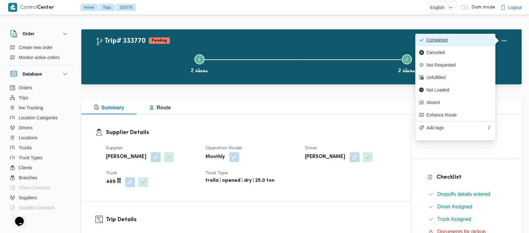
click at [448, 41] on span "Completed" at bounding box center [458, 40] width 65 height 5
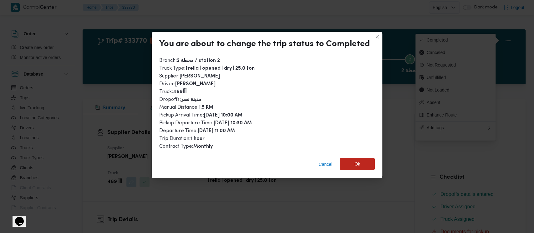
click at [355, 161] on span "Ok" at bounding box center [357, 164] width 6 height 8
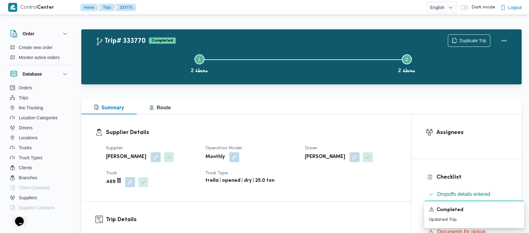
click at [128, 64] on button "Step 1 is incomplete 1 محطة 2" at bounding box center [199, 63] width 207 height 33
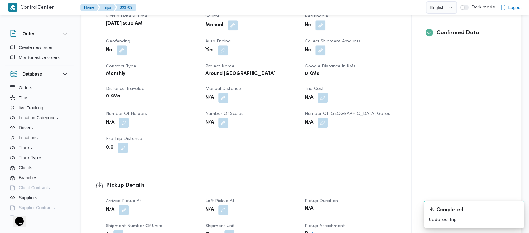
scroll to position [250, 0]
click at [222, 92] on button "button" at bounding box center [223, 97] width 10 height 10
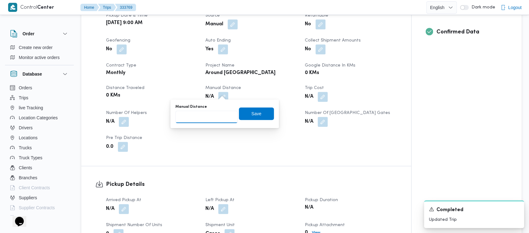
click at [210, 114] on input "Manual Distance" at bounding box center [206, 117] width 62 height 13
paste input "1.5"
type input "1.5"
click at [251, 113] on span "Save" at bounding box center [256, 114] width 10 height 8
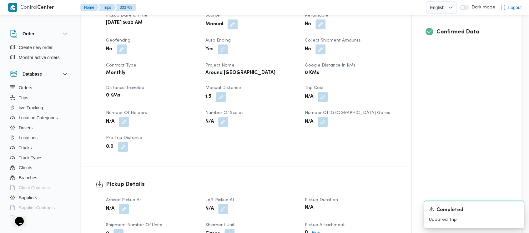
click at [122, 204] on button "button" at bounding box center [124, 209] width 10 height 10
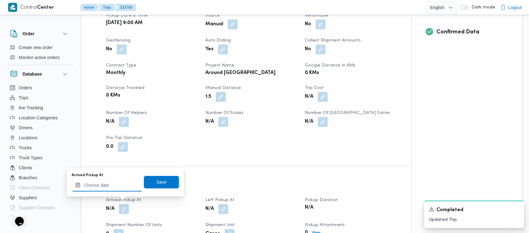
click at [106, 187] on input "Arrived Pickup At" at bounding box center [107, 185] width 71 height 13
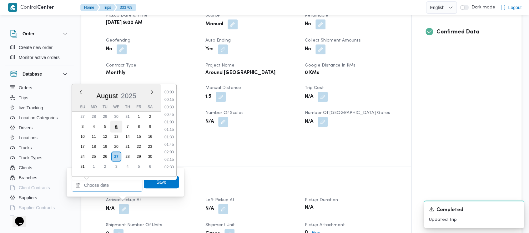
scroll to position [235, 0]
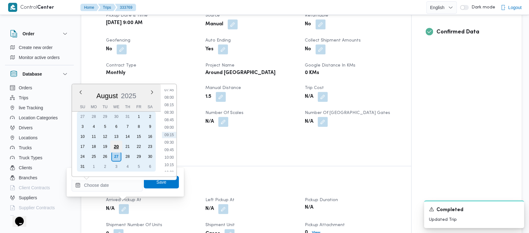
drag, startPoint x: 106, startPoint y: 145, endPoint x: 111, endPoint y: 143, distance: 5.6
click at [106, 145] on div "19" at bounding box center [105, 147] width 10 height 10
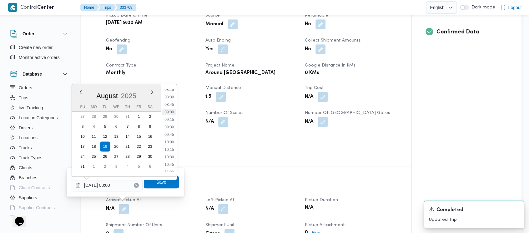
click at [169, 111] on li "09:00" at bounding box center [169, 112] width 14 height 6
type input "[DATE] 09:00"
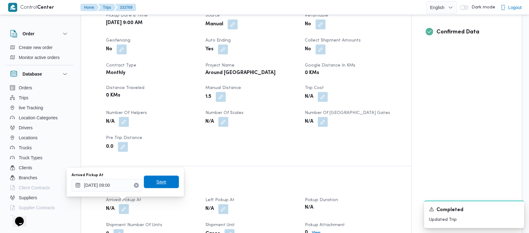
click at [156, 184] on span "Save" at bounding box center [161, 182] width 10 height 8
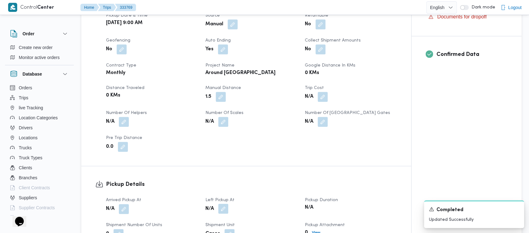
click at [224, 204] on button "button" at bounding box center [223, 209] width 10 height 10
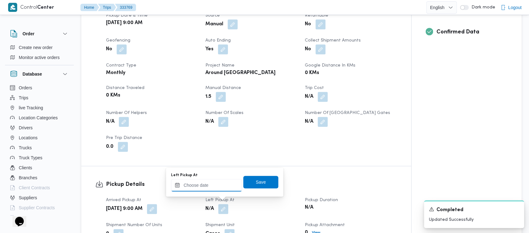
click at [203, 179] on div at bounding box center [206, 185] width 71 height 13
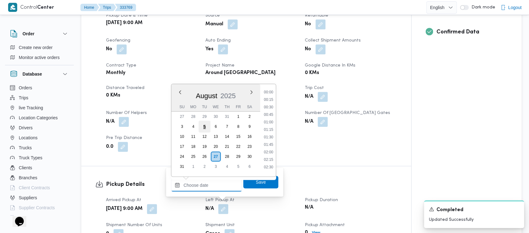
scroll to position [235, 0]
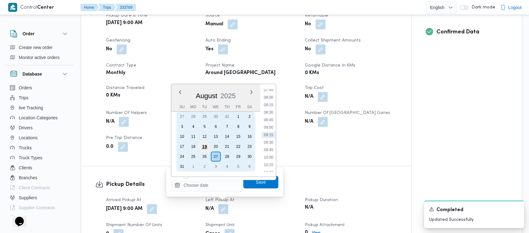
click at [205, 141] on div "19" at bounding box center [204, 147] width 12 height 12
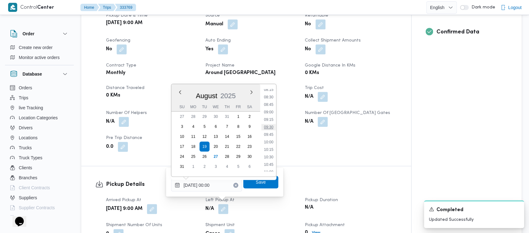
click at [267, 126] on li "09:30" at bounding box center [268, 127] width 14 height 6
type input "[DATE] 09:30"
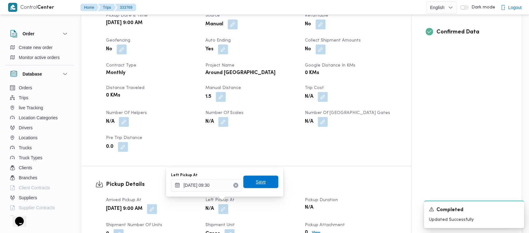
click at [256, 180] on span "Save" at bounding box center [261, 182] width 10 height 8
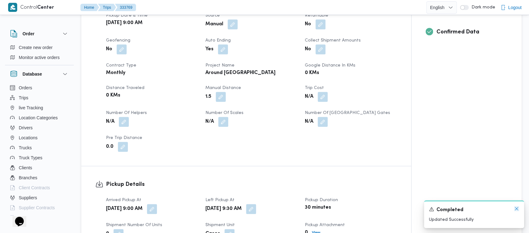
drag, startPoint x: 518, startPoint y: 206, endPoint x: 494, endPoint y: 196, distance: 26.2
click at [518, 207] on icon "Dismiss toast" at bounding box center [516, 208] width 5 height 5
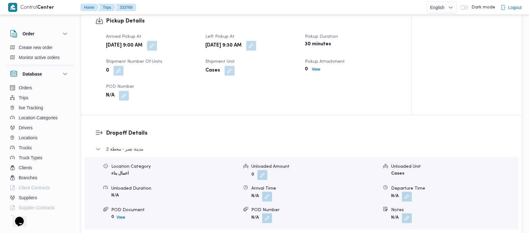
scroll to position [417, 0]
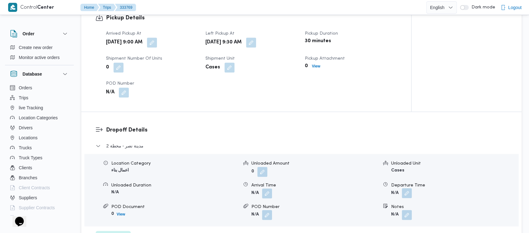
click at [405, 188] on button "button" at bounding box center [407, 193] width 10 height 10
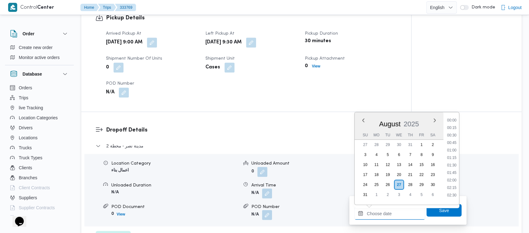
click at [379, 213] on input "Departure Time" at bounding box center [389, 213] width 71 height 13
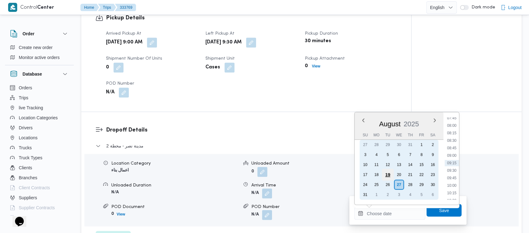
click at [389, 173] on div "19" at bounding box center [388, 175] width 12 height 12
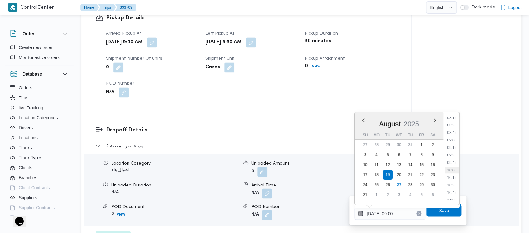
click at [452, 168] on li "10:00" at bounding box center [451, 170] width 14 height 6
type input "[DATE] 10:00"
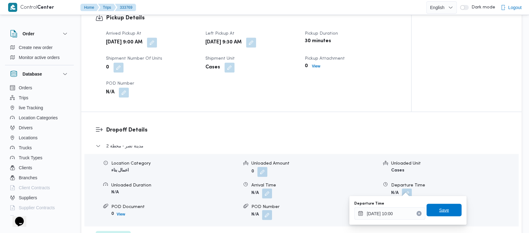
click at [439, 213] on span "Save" at bounding box center [444, 210] width 10 height 8
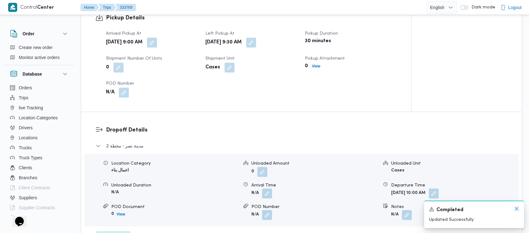
click at [516, 210] on icon "Dismiss toast" at bounding box center [516, 208] width 5 height 5
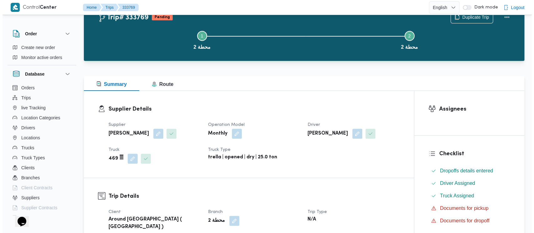
scroll to position [0, 0]
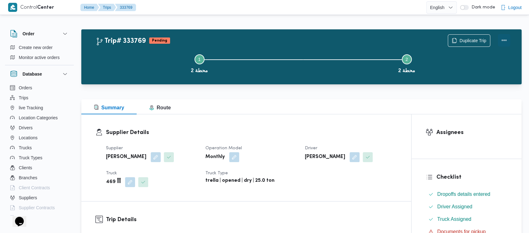
click at [500, 38] on button "Actions" at bounding box center [504, 40] width 13 height 13
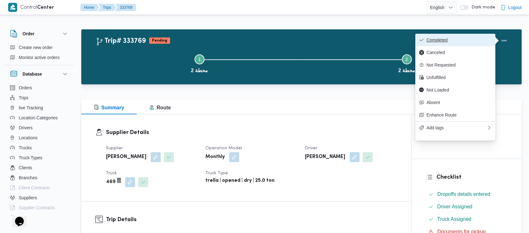
click at [445, 39] on span "Completed" at bounding box center [458, 40] width 65 height 5
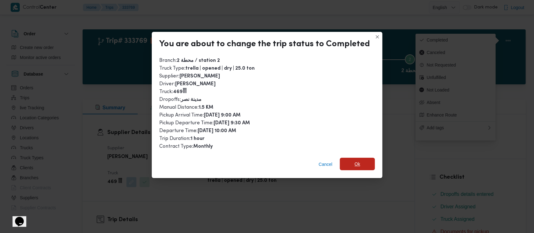
click at [354, 164] on span "Ok" at bounding box center [357, 164] width 6 height 8
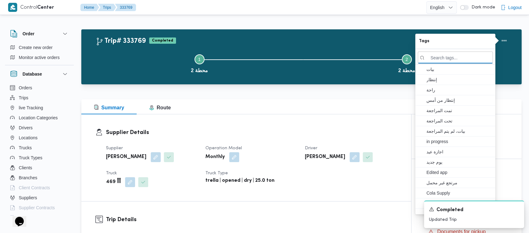
click at [140, 66] on button "Step 1 is incomplete 1 محطة 2" at bounding box center [199, 63] width 207 height 33
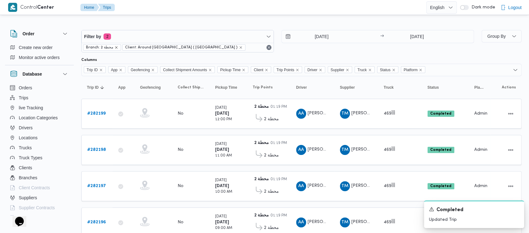
click at [115, 47] on icon "remove selected entity" at bounding box center [116, 48] width 4 height 4
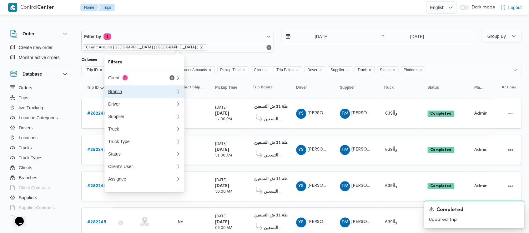
click at [117, 91] on div "Branch" at bounding box center [140, 91] width 65 height 5
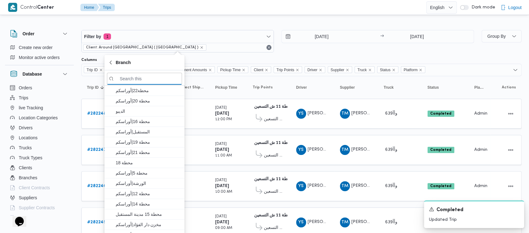
click at [144, 79] on input "search filters" at bounding box center [144, 79] width 75 height 12
paste input "الديبو"
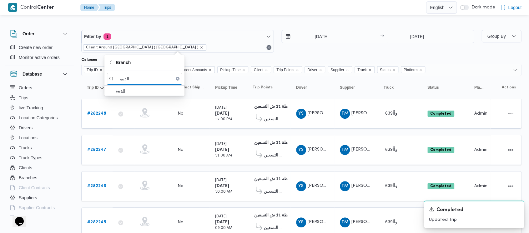
type input "الديبو"
click at [133, 92] on span "الديبو" at bounding box center [148, 91] width 65 height 8
click at [315, 48] on div "[DATE] → [DATE]" at bounding box center [377, 41] width 193 height 23
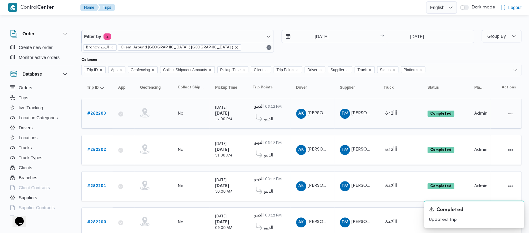
click at [98, 112] on b "# 282203" at bounding box center [96, 114] width 19 height 4
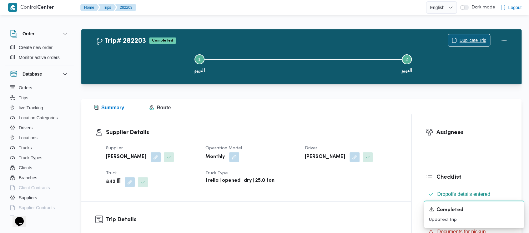
click at [467, 39] on span "Duplicate Trip" at bounding box center [472, 41] width 27 height 8
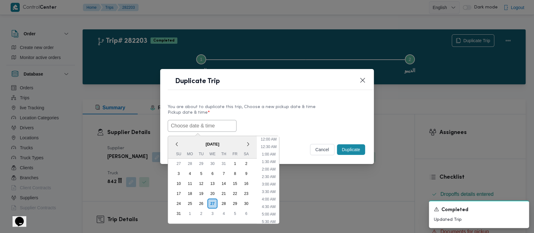
click at [183, 126] on input "text" at bounding box center [202, 126] width 69 height 12
click at [203, 192] on div "19" at bounding box center [201, 194] width 12 height 12
click at [271, 178] on li "9:00 AM" at bounding box center [268, 180] width 19 height 6
type input "[DATE] 9:00AM"
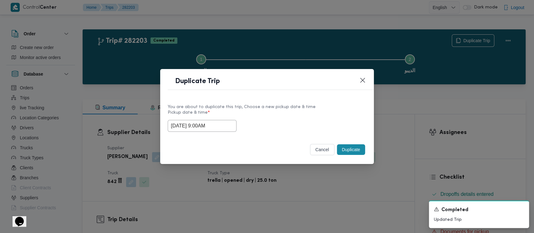
click at [344, 151] on button "Duplicate" at bounding box center [351, 149] width 28 height 11
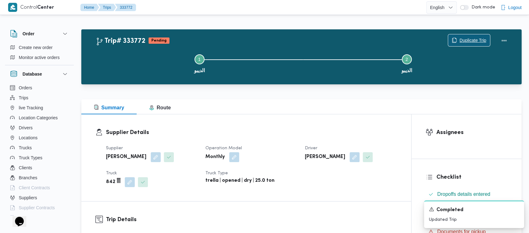
click at [463, 38] on span "Duplicate Trip" at bounding box center [472, 41] width 27 height 8
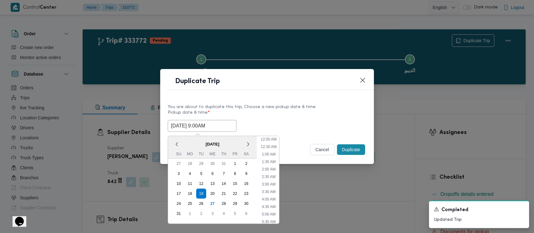
click at [183, 123] on input "[DATE] 9:00AM" at bounding box center [202, 126] width 69 height 12
click at [275, 193] on li "10:00 AM" at bounding box center [268, 195] width 21 height 6
type input "[DATE] 10:00AM"
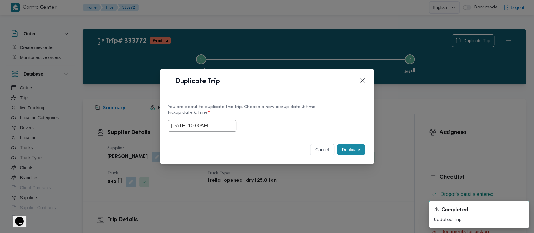
click at [350, 149] on button "Duplicate" at bounding box center [351, 149] width 28 height 11
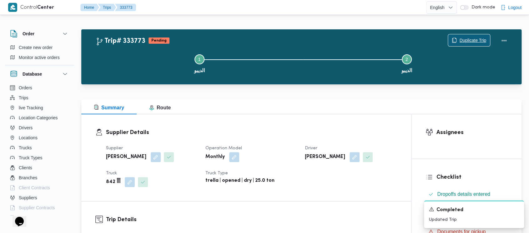
click at [473, 37] on span "Duplicate Trip" at bounding box center [472, 41] width 27 height 8
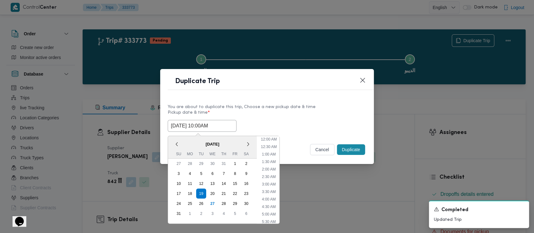
click at [218, 123] on input "[DATE] 10:00AM" at bounding box center [202, 126] width 69 height 12
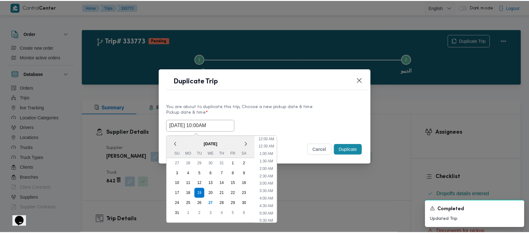
scroll to position [109, 0]
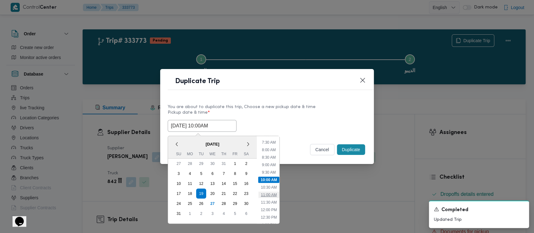
click at [266, 196] on li "11:00 AM" at bounding box center [268, 195] width 21 height 6
type input "[DATE] 11:00AM"
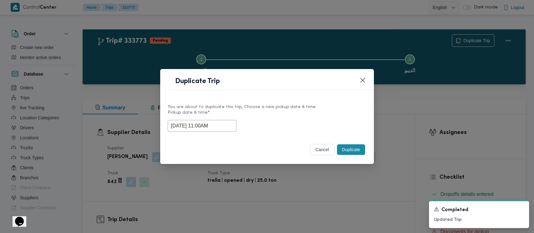
click at [344, 148] on button "Duplicate" at bounding box center [351, 149] width 28 height 11
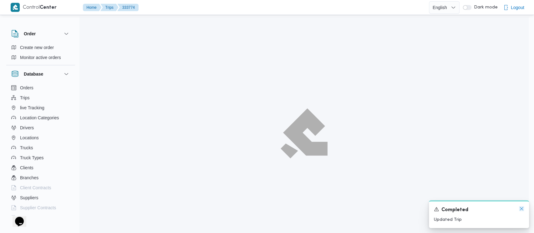
click at [521, 207] on icon "Dismiss toast" at bounding box center [521, 208] width 5 height 5
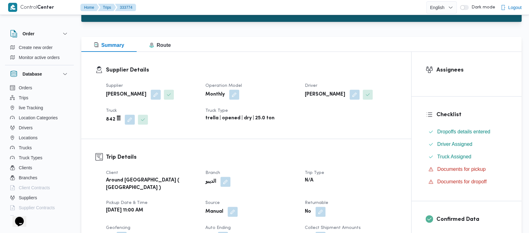
scroll to position [167, 0]
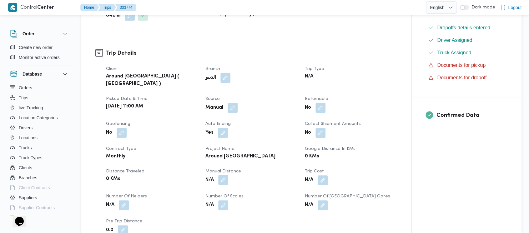
click at [223, 176] on button "button" at bounding box center [223, 180] width 10 height 10
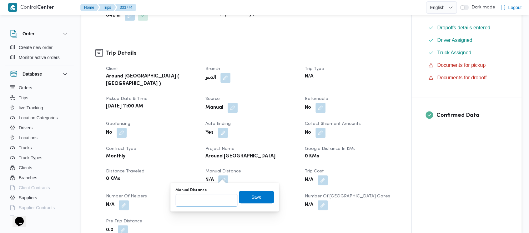
click at [201, 199] on input "Manual Distance" at bounding box center [206, 200] width 62 height 13
paste input "1.5"
type input "1.5"
drag, startPoint x: 248, startPoint y: 198, endPoint x: 203, endPoint y: 188, distance: 45.3
click at [251, 198] on span "Save" at bounding box center [256, 197] width 10 height 8
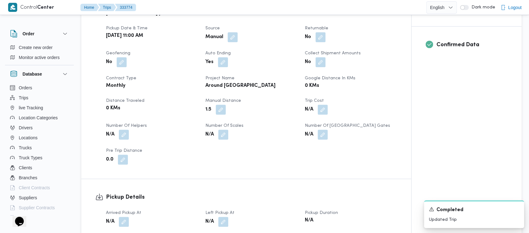
scroll to position [250, 0]
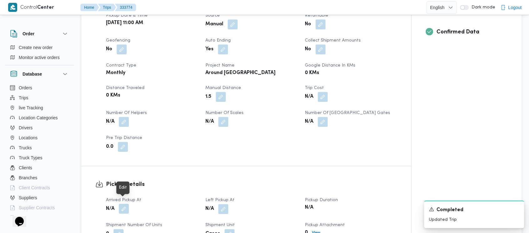
click at [122, 204] on button "button" at bounding box center [124, 209] width 10 height 10
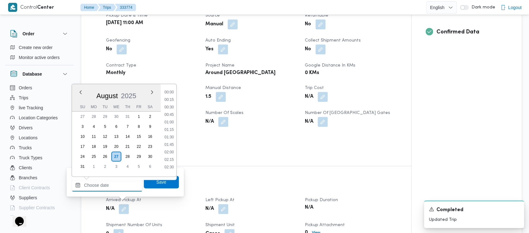
drag, startPoint x: 114, startPoint y: 186, endPoint x: 121, endPoint y: 121, distance: 65.4
click at [114, 182] on input "Arrived Pickup At" at bounding box center [107, 185] width 71 height 13
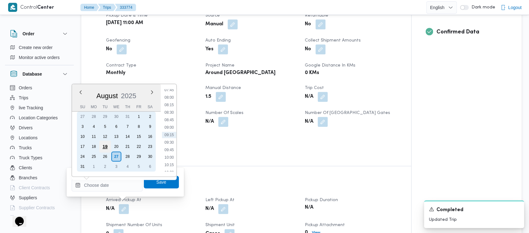
click at [105, 148] on div "19" at bounding box center [105, 147] width 12 height 12
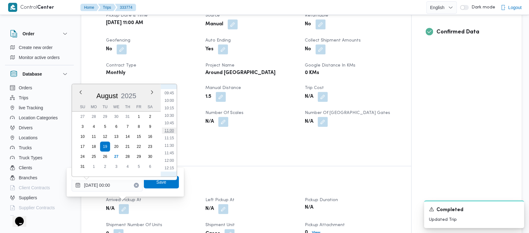
click at [170, 131] on li "11:00" at bounding box center [169, 131] width 14 height 6
type input "[DATE] 11:00"
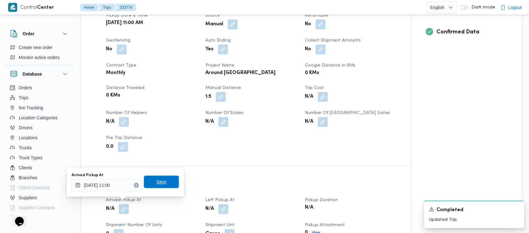
click at [158, 180] on span "Save" at bounding box center [161, 182] width 10 height 8
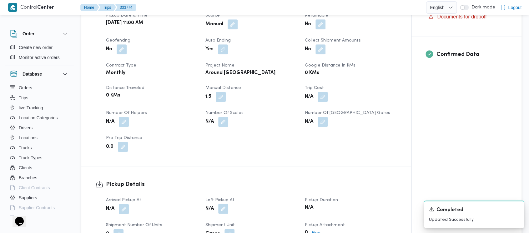
click at [224, 204] on button "button" at bounding box center [223, 209] width 10 height 10
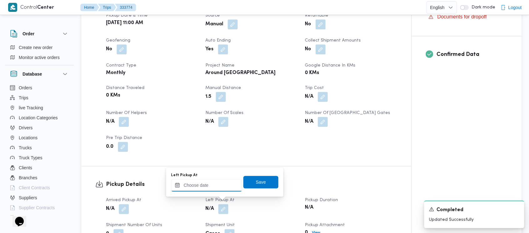
click at [205, 180] on input "Left Pickup At" at bounding box center [206, 185] width 71 height 13
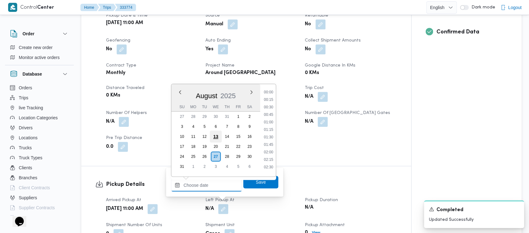
scroll to position [235, 0]
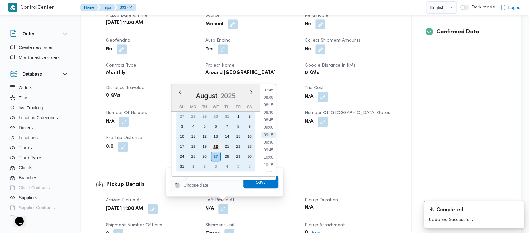
click at [217, 148] on div "20" at bounding box center [216, 147] width 12 height 12
click at [204, 145] on div "19" at bounding box center [204, 147] width 12 height 12
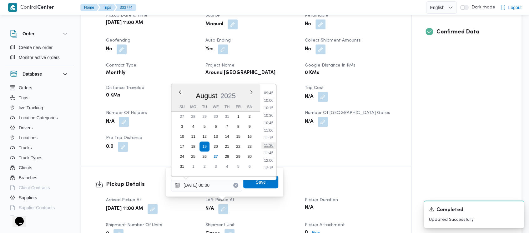
click at [269, 147] on li "11:30" at bounding box center [268, 146] width 14 height 6
type input "[DATE] 11:30"
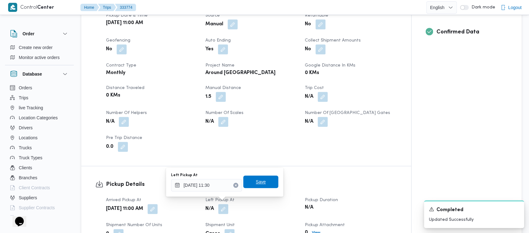
click at [260, 182] on span "Save" at bounding box center [260, 182] width 35 height 13
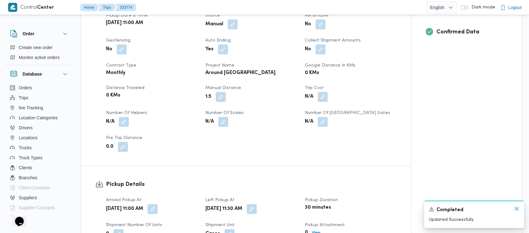
click at [515, 210] on icon "Dismiss toast" at bounding box center [516, 208] width 5 height 5
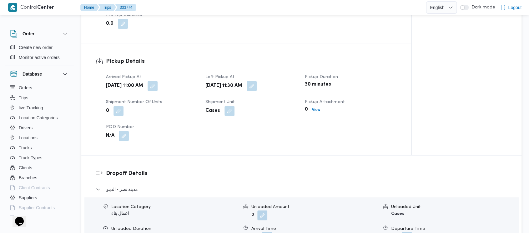
scroll to position [375, 0]
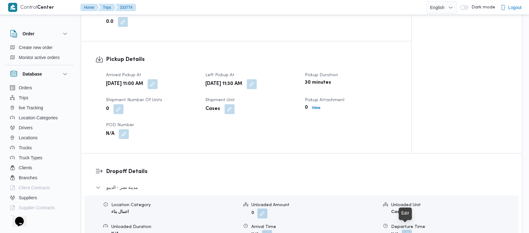
click at [406, 230] on button "button" at bounding box center [407, 235] width 10 height 10
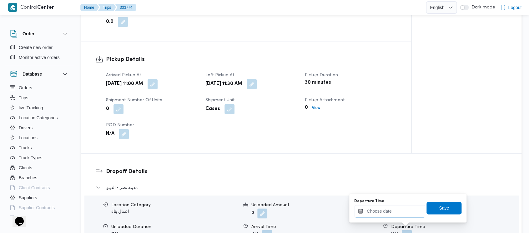
click at [387, 211] on input "Departure Time" at bounding box center [389, 211] width 71 height 13
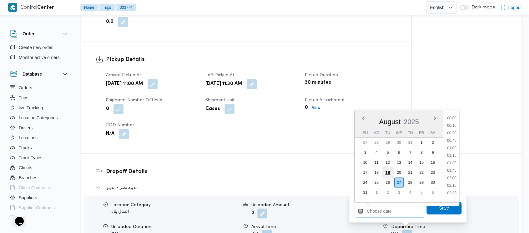
scroll to position [235, 0]
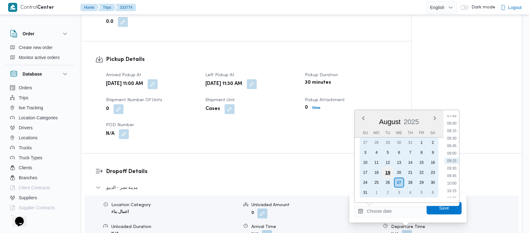
click at [389, 170] on div "19" at bounding box center [388, 173] width 12 height 12
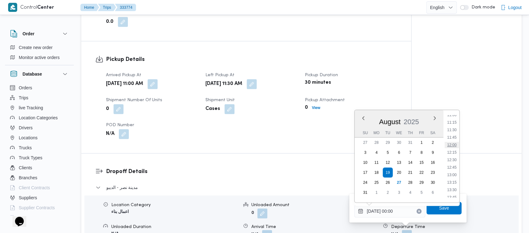
click at [452, 144] on li "12:00" at bounding box center [451, 145] width 14 height 6
type input "[DATE] 12:00"
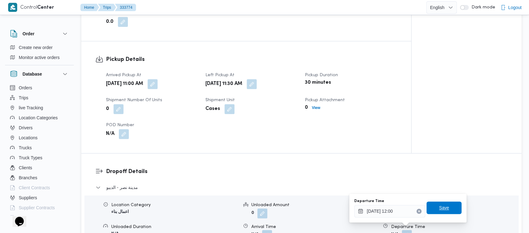
drag, startPoint x: 433, startPoint y: 207, endPoint x: 477, endPoint y: 209, distance: 44.4
click at [433, 207] on span "Save" at bounding box center [443, 208] width 35 height 13
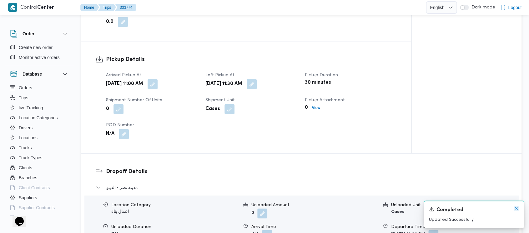
click at [515, 209] on icon "Dismiss toast" at bounding box center [516, 208] width 5 height 5
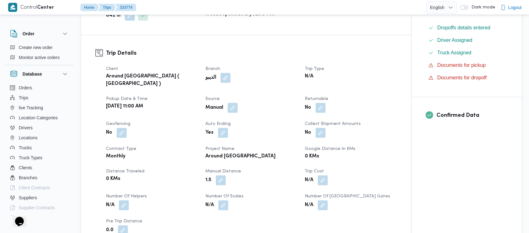
scroll to position [0, 0]
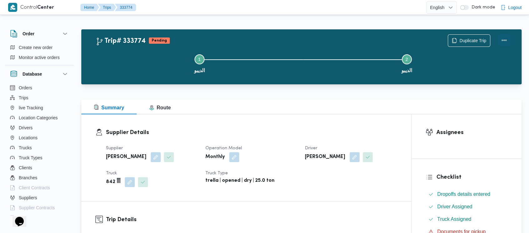
click at [502, 41] on button "Actions" at bounding box center [504, 40] width 13 height 13
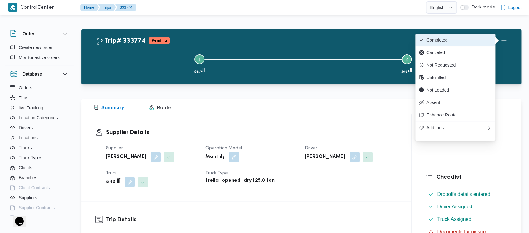
click at [436, 41] on span "Completed" at bounding box center [458, 40] width 65 height 5
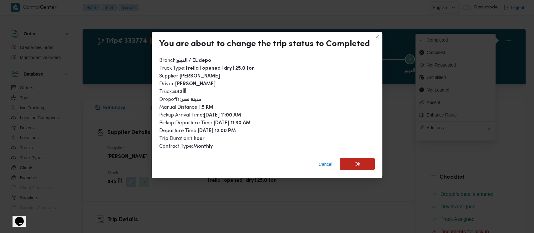
click at [355, 161] on span "Ok" at bounding box center [357, 164] width 6 height 8
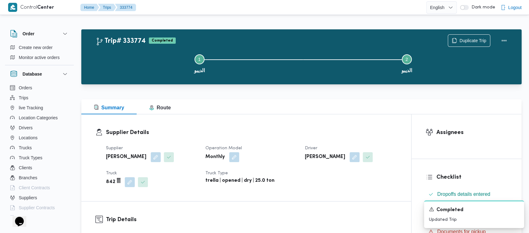
click at [138, 65] on button "Step 1 is incomplete 1 الديبو" at bounding box center [199, 63] width 207 height 33
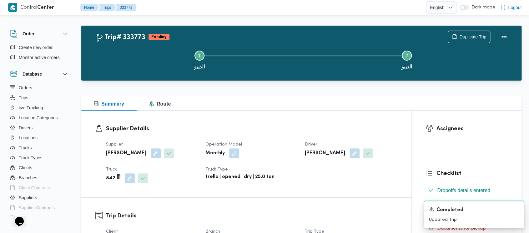
scroll to position [167, 0]
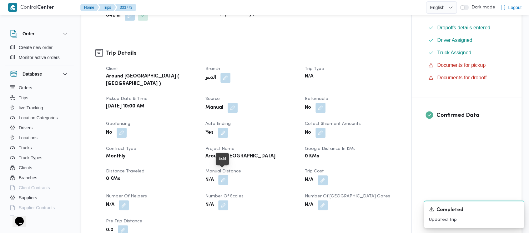
click at [221, 178] on button "button" at bounding box center [223, 180] width 10 height 10
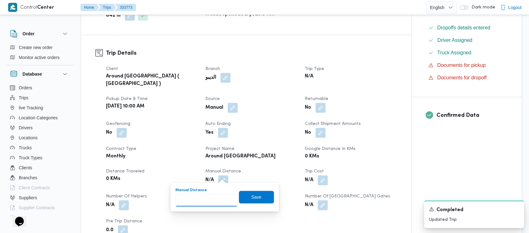
click at [204, 202] on input "Manual Distance" at bounding box center [206, 200] width 62 height 13
paste input "1.5"
type input "1.5"
click at [247, 203] on span "Save" at bounding box center [256, 197] width 35 height 13
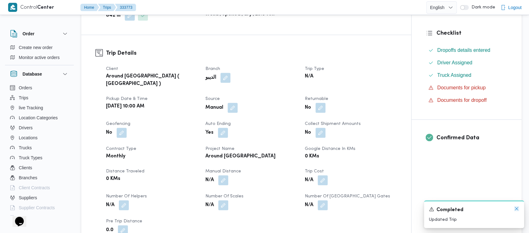
click at [515, 208] on icon "Dismiss toast" at bounding box center [516, 208] width 5 height 5
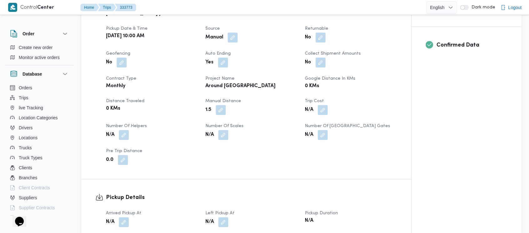
scroll to position [250, 0]
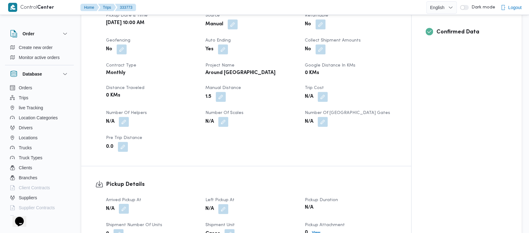
click at [123, 206] on button "button" at bounding box center [124, 209] width 10 height 10
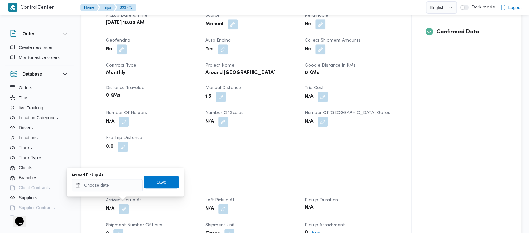
click at [97, 192] on div "Arrived Pickup At Save" at bounding box center [125, 182] width 108 height 20
click at [97, 187] on input "Arrived Pickup At" at bounding box center [107, 185] width 71 height 13
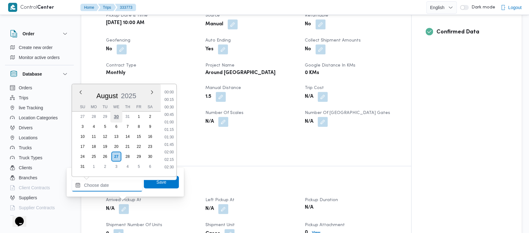
scroll to position [235, 0]
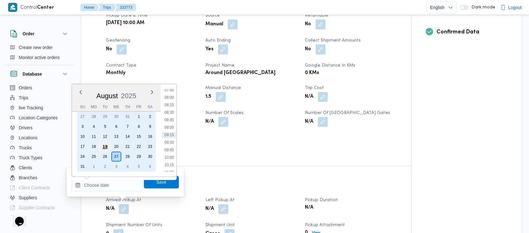
click at [101, 146] on div "19" at bounding box center [105, 147] width 12 height 12
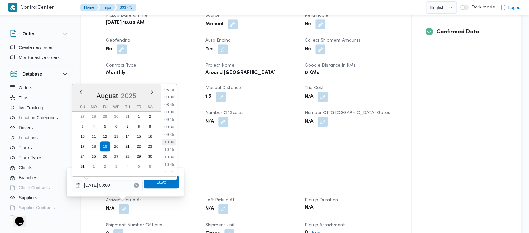
click at [173, 140] on li "10:00" at bounding box center [169, 142] width 14 height 6
type input "[DATE] 10:00"
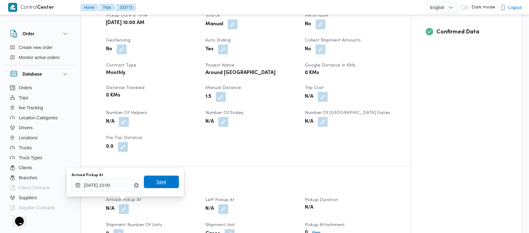
click at [154, 186] on span "Save" at bounding box center [161, 182] width 35 height 13
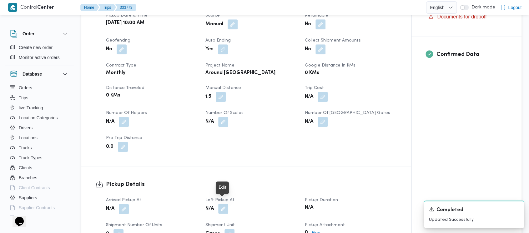
click at [225, 204] on button "button" at bounding box center [223, 209] width 10 height 10
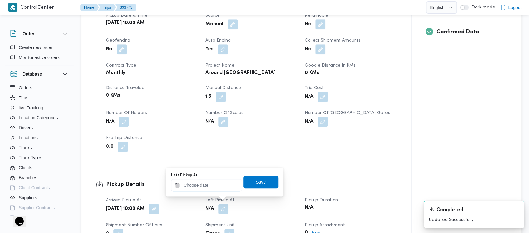
click at [202, 184] on input "Left Pickup At" at bounding box center [206, 185] width 71 height 13
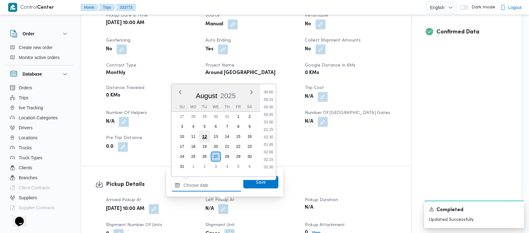
scroll to position [235, 0]
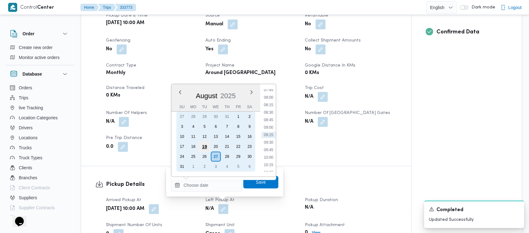
click at [204, 145] on div "19" at bounding box center [204, 147] width 12 height 12
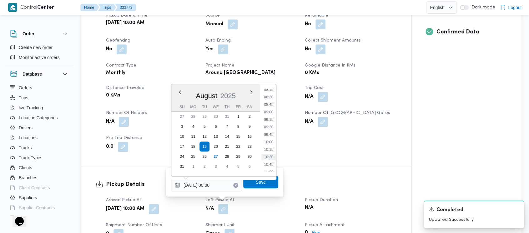
click at [268, 156] on li "10:30" at bounding box center [268, 157] width 14 height 6
type input "[DATE] 10:30"
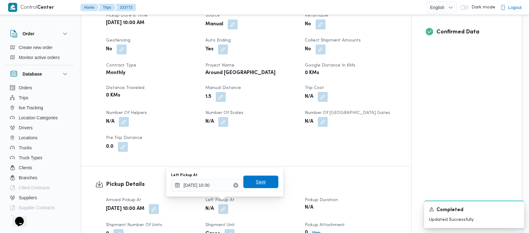
click at [256, 182] on span "Save" at bounding box center [261, 182] width 10 height 8
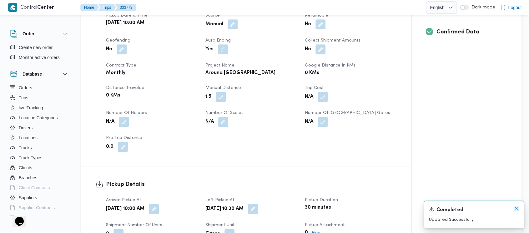
click at [516, 208] on icon "Dismiss toast" at bounding box center [516, 208] width 5 height 5
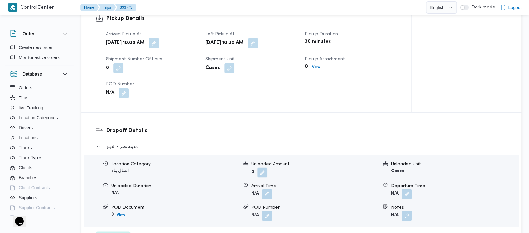
scroll to position [417, 0]
click at [408, 189] on button "button" at bounding box center [407, 193] width 10 height 10
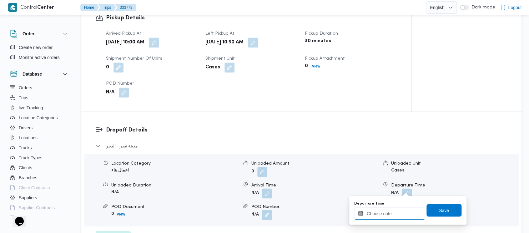
click at [384, 214] on input "Departure Time" at bounding box center [389, 213] width 71 height 13
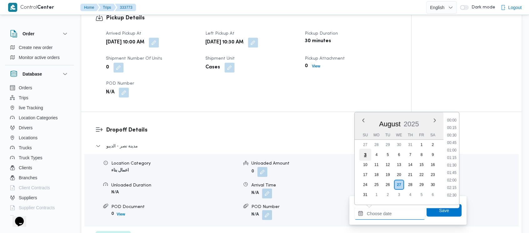
scroll to position [235, 0]
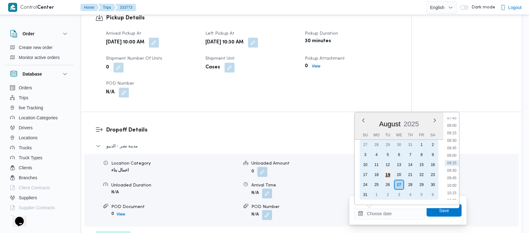
click at [383, 174] on div "19" at bounding box center [388, 175] width 12 height 12
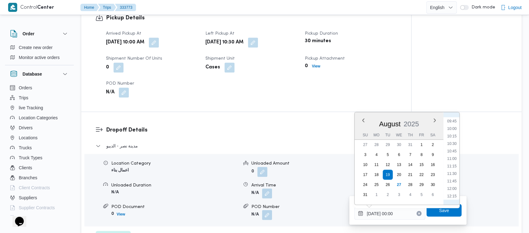
click at [448, 162] on ul "00:00 00:15 00:30 00:45 01:00 01:15 01:30 01:45 02:00 02:15 02:30 02:45 03:00 0…" at bounding box center [451, 158] width 15 height 83
click at [450, 160] on li "11:00" at bounding box center [451, 159] width 14 height 6
type input "[DATE] 11:00"
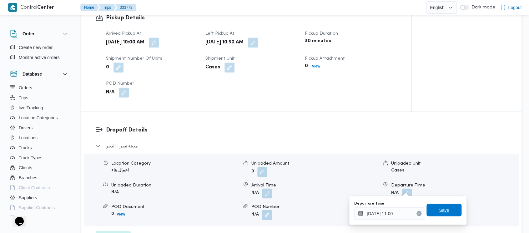
click at [439, 211] on span "Save" at bounding box center [444, 210] width 10 height 8
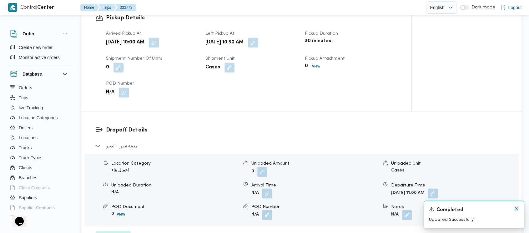
click at [515, 209] on icon "Dismiss toast" at bounding box center [516, 208] width 5 height 5
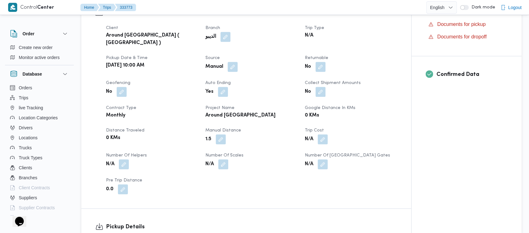
scroll to position [0, 0]
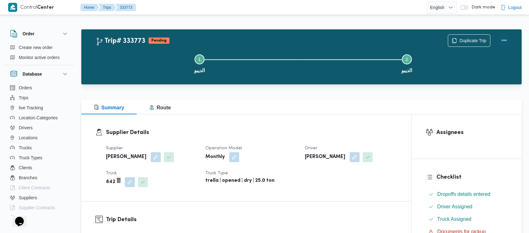
click at [505, 38] on button "Actions" at bounding box center [504, 40] width 13 height 13
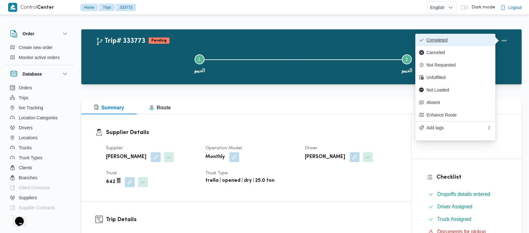
click at [433, 42] on span "Completed" at bounding box center [458, 40] width 65 height 5
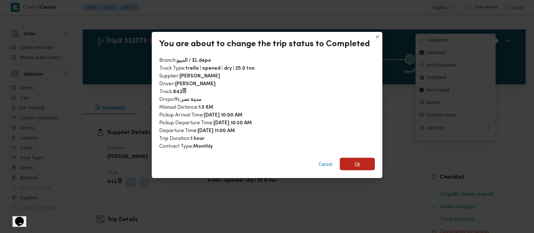
click at [352, 163] on span "Ok" at bounding box center [356, 164] width 35 height 13
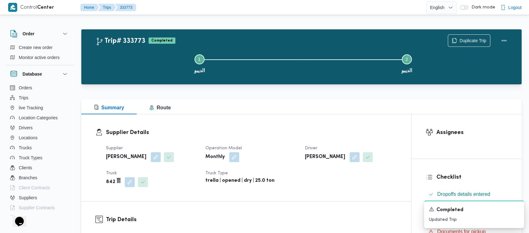
click at [123, 58] on button "Step 1 is incomplete 1 الديبو" at bounding box center [199, 63] width 207 height 33
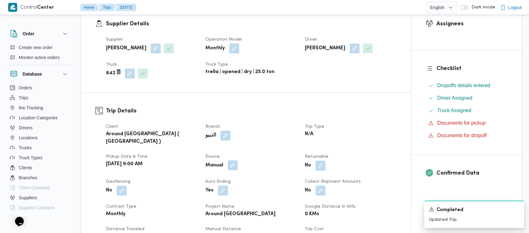
scroll to position [208, 0]
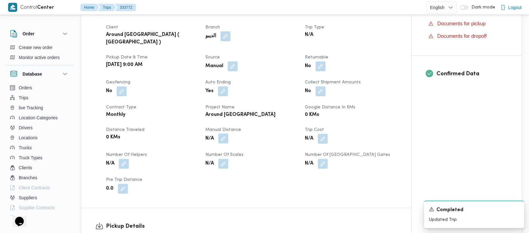
click at [221, 134] on button "button" at bounding box center [223, 138] width 10 height 10
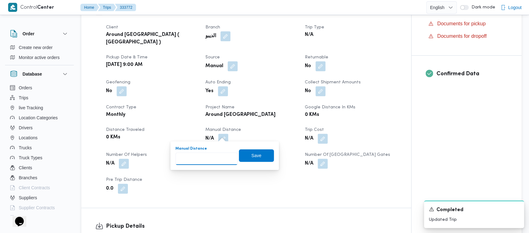
click at [201, 157] on input "Manual Distance" at bounding box center [206, 159] width 62 height 13
paste input "1.5"
type input "1.5"
click at [252, 157] on span "Save" at bounding box center [256, 156] width 10 height 8
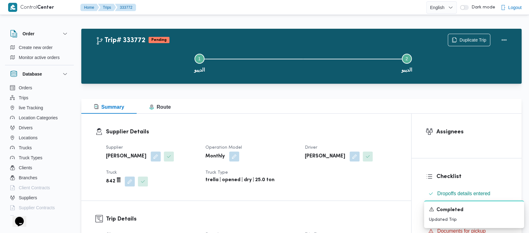
scroll to position [0, 0]
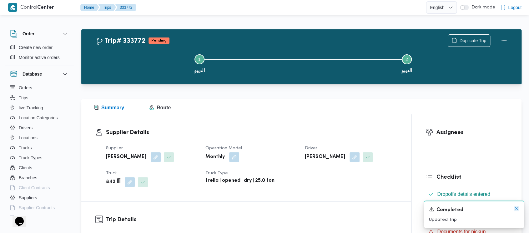
click at [518, 208] on icon "Dismiss toast" at bounding box center [516, 208] width 5 height 5
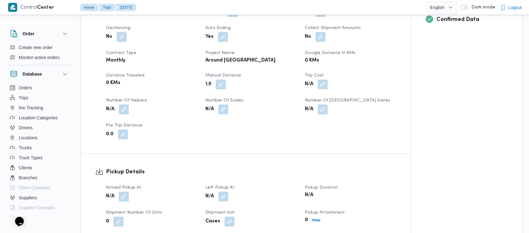
scroll to position [250, 0]
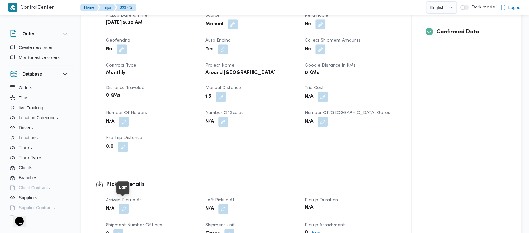
drag, startPoint x: 126, startPoint y: 205, endPoint x: 121, endPoint y: 199, distance: 7.8
click at [126, 205] on button "button" at bounding box center [124, 209] width 10 height 10
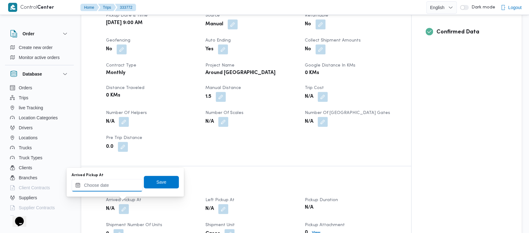
click at [98, 185] on input "Arrived Pickup At" at bounding box center [107, 185] width 71 height 13
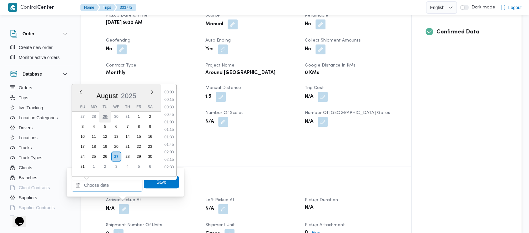
scroll to position [235, 0]
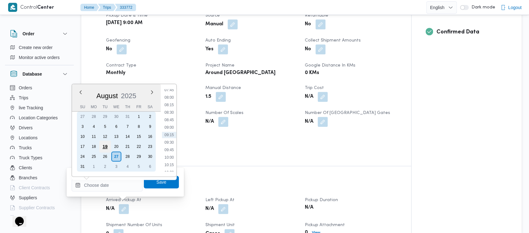
click at [101, 146] on div "19" at bounding box center [105, 147] width 12 height 12
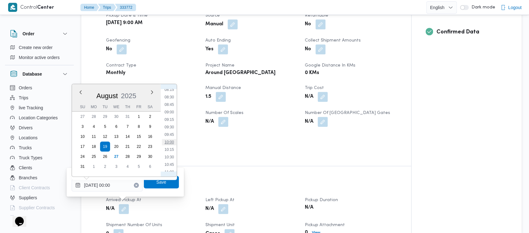
click at [170, 143] on li "10:00" at bounding box center [169, 142] width 14 height 6
type input "[DATE] 10:00"
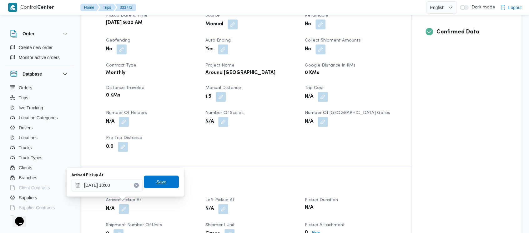
click at [161, 181] on span "Save" at bounding box center [161, 182] width 35 height 13
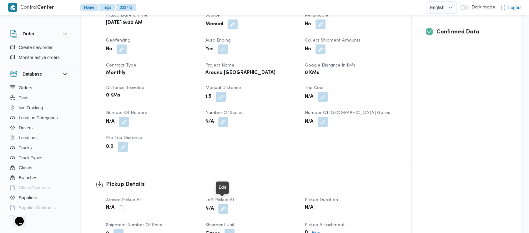
click at [221, 207] on button "button" at bounding box center [223, 209] width 10 height 10
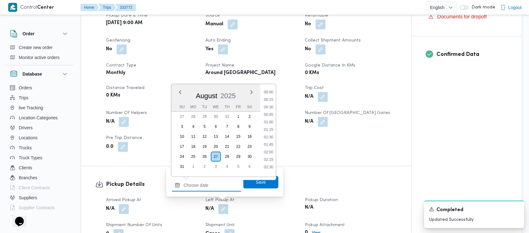
drag, startPoint x: 195, startPoint y: 189, endPoint x: 219, endPoint y: 110, distance: 82.8
click at [195, 183] on input "Left Pickup At" at bounding box center [206, 185] width 71 height 13
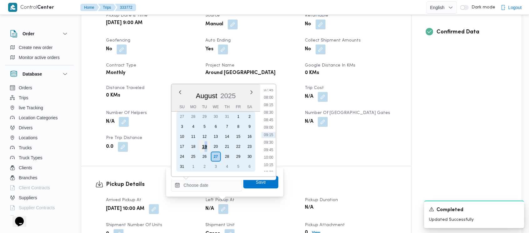
click at [205, 146] on div "19" at bounding box center [204, 147] width 12 height 12
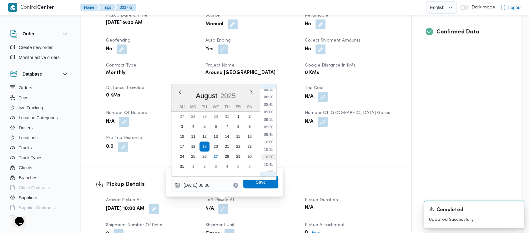
click at [272, 155] on li "10:30" at bounding box center [268, 157] width 14 height 6
type input "[DATE] 10:30"
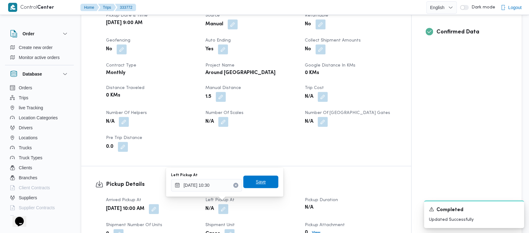
click at [258, 184] on span "Save" at bounding box center [261, 182] width 10 height 8
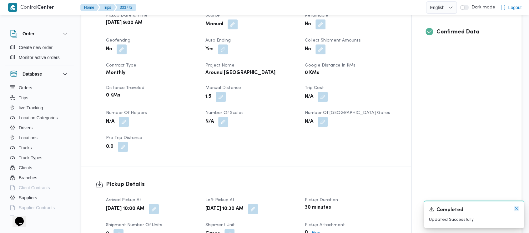
click at [516, 210] on icon "Dismiss toast" at bounding box center [516, 208] width 5 height 5
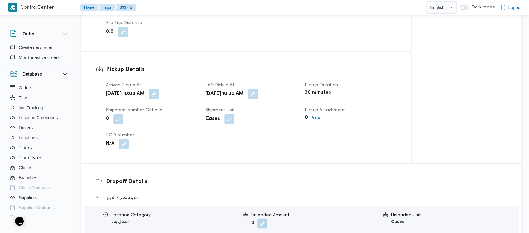
scroll to position [417, 0]
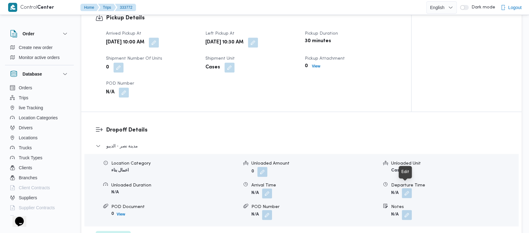
click at [409, 189] on button "button" at bounding box center [407, 193] width 10 height 10
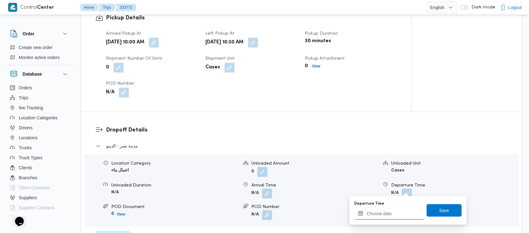
click at [376, 214] on input "Departure Time" at bounding box center [389, 213] width 71 height 13
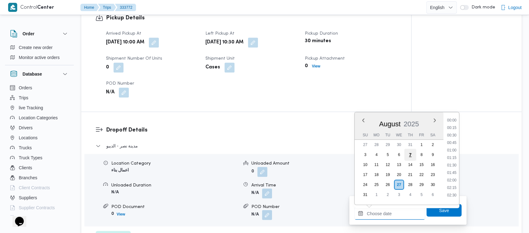
scroll to position [235, 0]
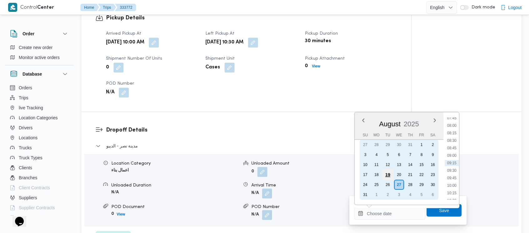
click at [384, 174] on div "19" at bounding box center [388, 175] width 12 height 12
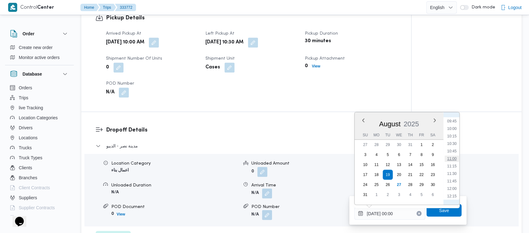
click at [454, 158] on li "11:00" at bounding box center [451, 159] width 14 height 6
type input "[DATE] 11:00"
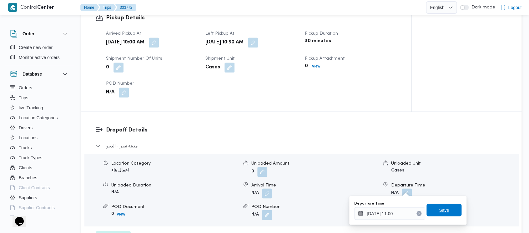
click at [447, 209] on span "Save" at bounding box center [443, 210] width 35 height 13
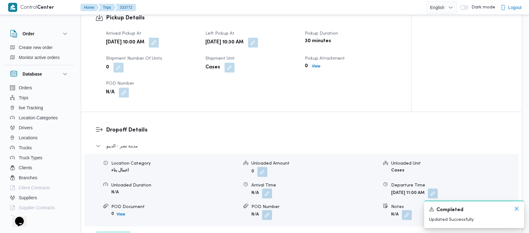
click at [518, 211] on icon "Dismiss toast" at bounding box center [516, 208] width 5 height 5
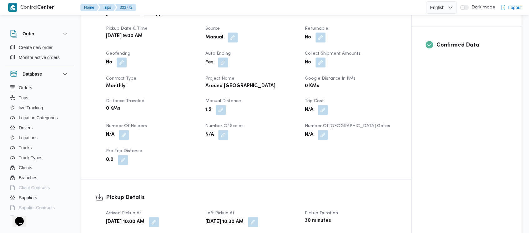
scroll to position [250, 0]
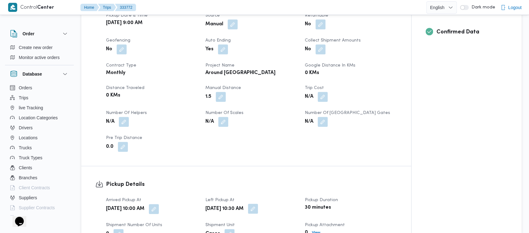
click at [258, 205] on button "button" at bounding box center [253, 209] width 10 height 10
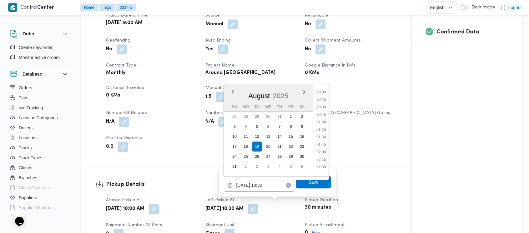
click at [243, 187] on input "[DATE] 10:30" at bounding box center [258, 185] width 71 height 13
click at [325, 105] on li "09:30" at bounding box center [321, 105] width 14 height 6
type input "[DATE] 10:30"
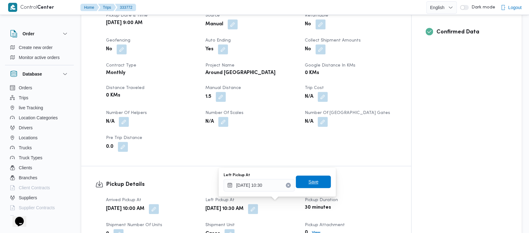
click at [310, 182] on span "Save" at bounding box center [313, 182] width 10 height 8
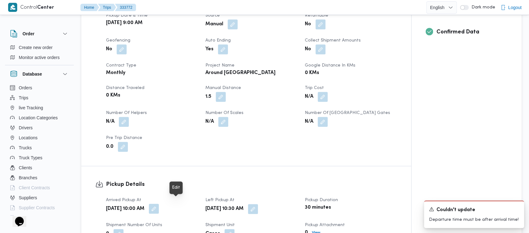
click at [159, 205] on button "button" at bounding box center [154, 209] width 10 height 10
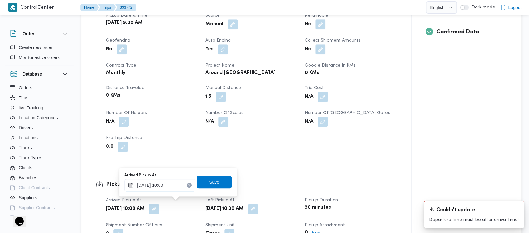
click at [157, 188] on input "[DATE] 10:00" at bounding box center [159, 185] width 71 height 13
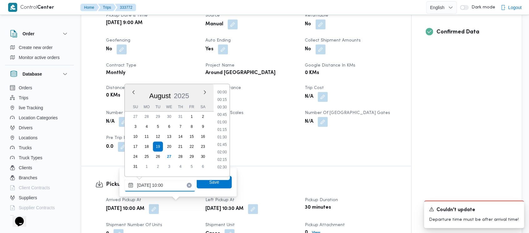
scroll to position [257, 0]
click at [220, 104] on li "09:00" at bounding box center [222, 105] width 14 height 6
type input "[DATE] 10:00"
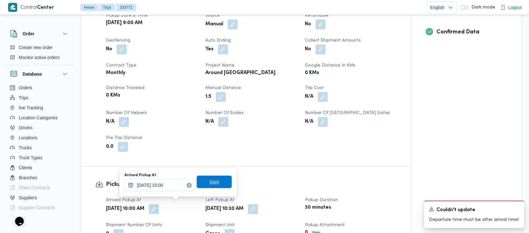
click at [202, 182] on span "Save" at bounding box center [214, 182] width 35 height 13
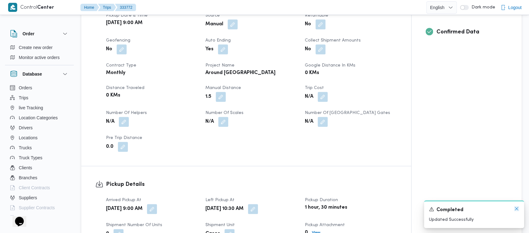
click at [518, 207] on icon "Dismiss toast" at bounding box center [516, 208] width 5 height 5
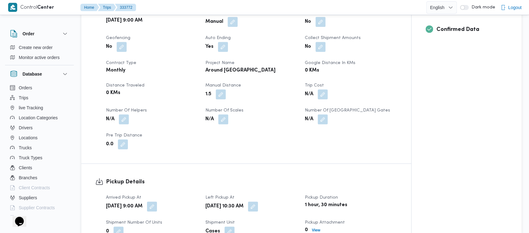
scroll to position [292, 0]
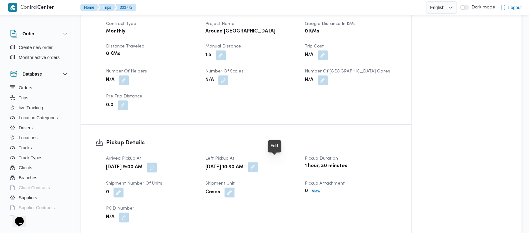
click at [258, 162] on button "button" at bounding box center [253, 167] width 10 height 10
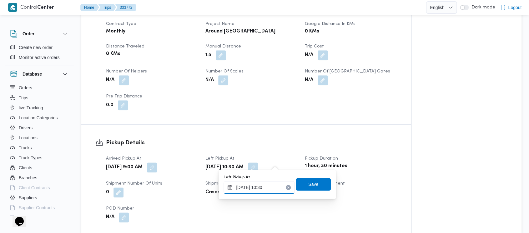
click at [228, 190] on input "[DATE] 10:30" at bounding box center [258, 187] width 71 height 13
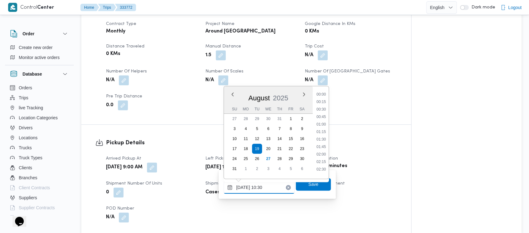
scroll to position [272, 0]
click at [323, 106] on li "09:30" at bounding box center [321, 107] width 14 height 6
type input "[DATE] 10:30"
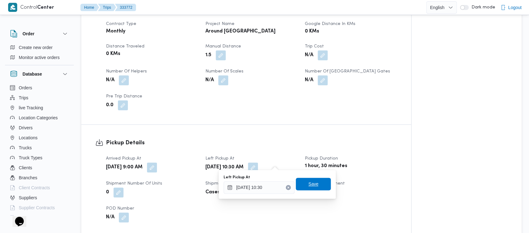
click at [312, 183] on span "Save" at bounding box center [313, 184] width 10 height 8
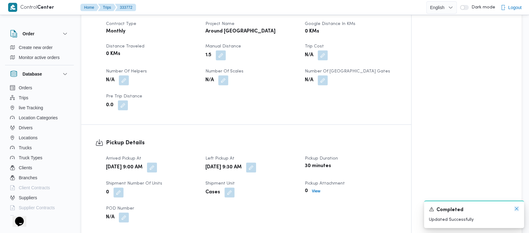
click at [515, 208] on icon "Dismiss toast" at bounding box center [516, 208] width 3 height 3
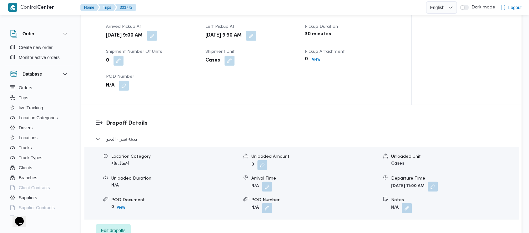
scroll to position [458, 0]
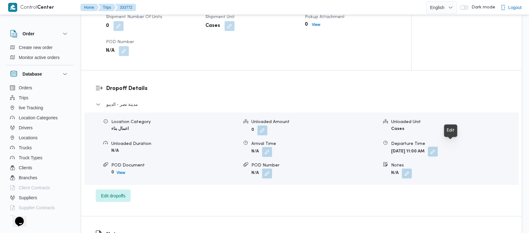
click at [438, 148] on button "button" at bounding box center [433, 152] width 10 height 10
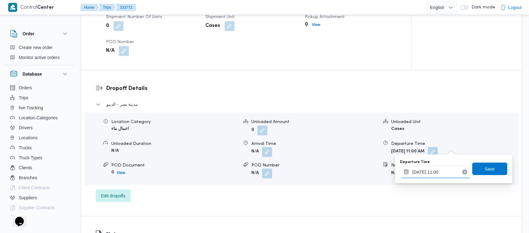
click at [418, 168] on input "[DATE] 11:00" at bounding box center [435, 172] width 71 height 13
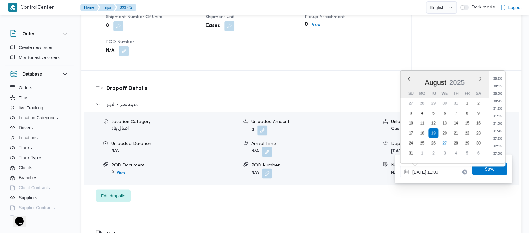
scroll to position [287, 0]
click at [502, 90] on li "10:00" at bounding box center [497, 92] width 14 height 6
type input "[DATE] 10:00"
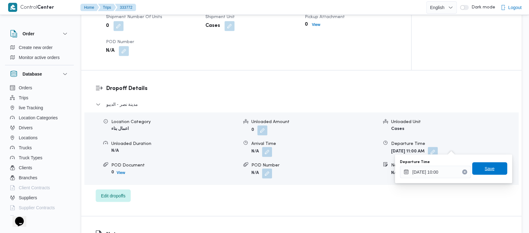
click at [485, 168] on span "Save" at bounding box center [489, 169] width 10 height 8
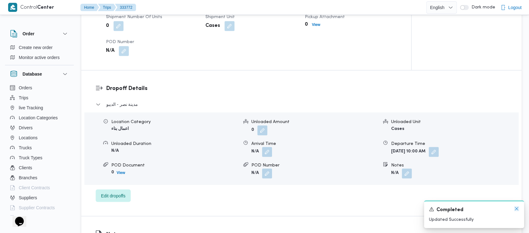
click at [517, 208] on icon "Dismiss toast" at bounding box center [516, 208] width 5 height 5
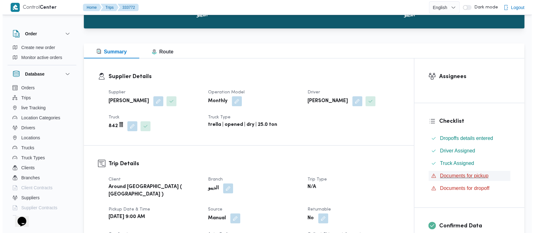
scroll to position [0, 0]
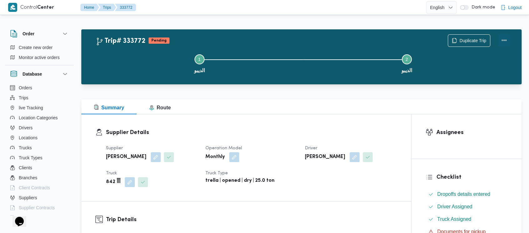
click at [504, 39] on button "Actions" at bounding box center [504, 40] width 13 height 13
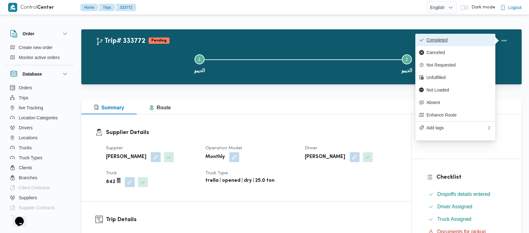
click at [452, 39] on span "Completed" at bounding box center [458, 40] width 65 height 5
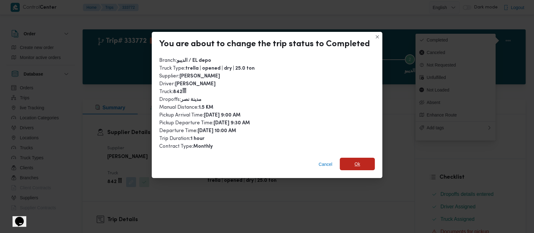
click at [351, 163] on span "Ok" at bounding box center [356, 164] width 35 height 13
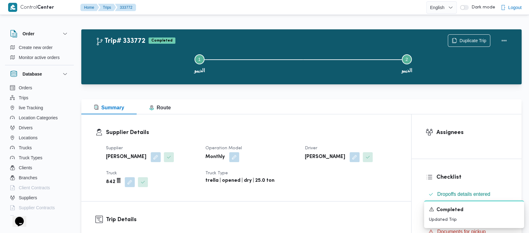
click at [121, 55] on button "Step 1 is incomplete 1 الديبو" at bounding box center [199, 63] width 207 height 33
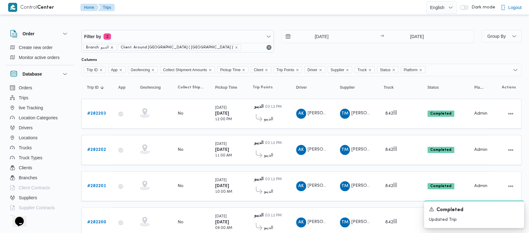
click at [112, 47] on icon "remove selected entity" at bounding box center [112, 48] width 4 height 4
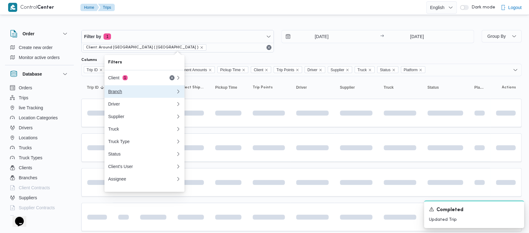
click at [111, 94] on div "Branch" at bounding box center [140, 91] width 65 height 5
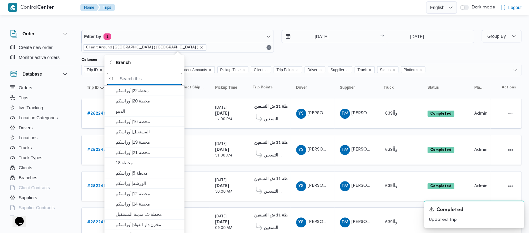
click at [143, 79] on input "search filters" at bounding box center [144, 79] width 75 height 12
paste input "محطة 4"
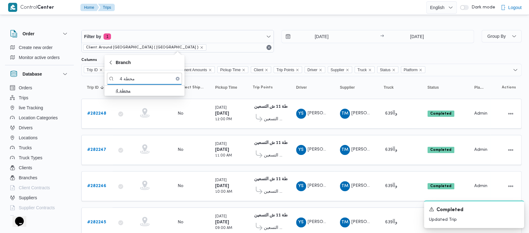
type input "محطة 4"
click at [132, 91] on span "محطة 4" at bounding box center [148, 91] width 65 height 8
click at [300, 51] on div "[DATE] → [DATE]" at bounding box center [377, 41] width 193 height 23
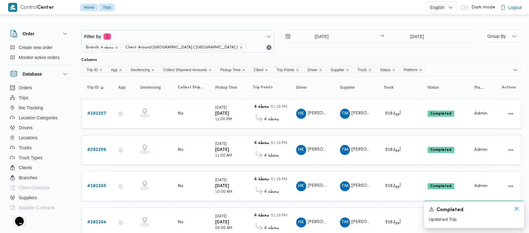
click at [518, 208] on icon "Dismiss toast" at bounding box center [516, 208] width 5 height 5
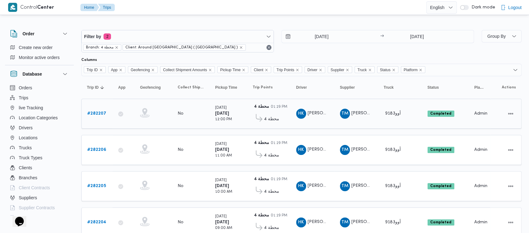
click at [93, 112] on b "# 282207" at bounding box center [96, 114] width 19 height 4
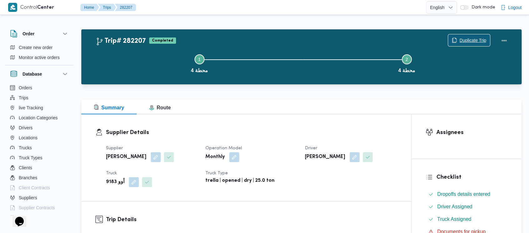
click at [465, 39] on span "Duplicate Trip" at bounding box center [472, 41] width 27 height 8
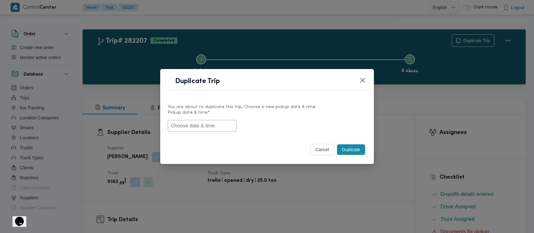
click at [183, 128] on input "text" at bounding box center [202, 126] width 69 height 12
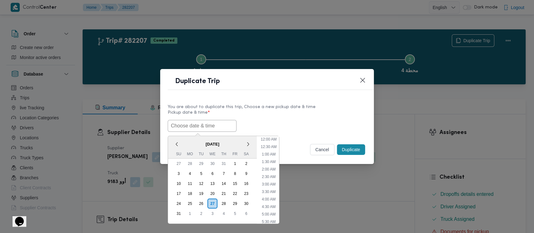
scroll to position [102, 0]
click at [199, 193] on div "19" at bounding box center [201, 194] width 12 height 12
click at [270, 213] on li "9:00 AM" at bounding box center [268, 214] width 19 height 6
type input "[DATE] 9:00AM"
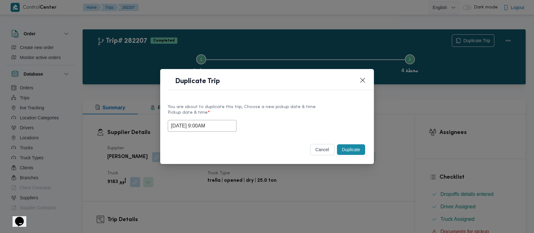
click at [352, 152] on button "Duplicate" at bounding box center [351, 149] width 28 height 11
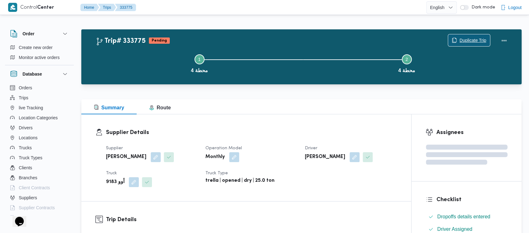
click at [467, 39] on span "Duplicate Trip" at bounding box center [472, 41] width 27 height 8
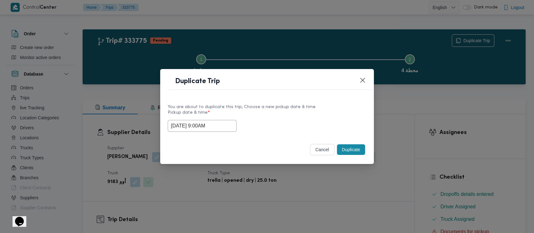
click at [190, 123] on input "[DATE] 9:00AM" at bounding box center [202, 126] width 69 height 12
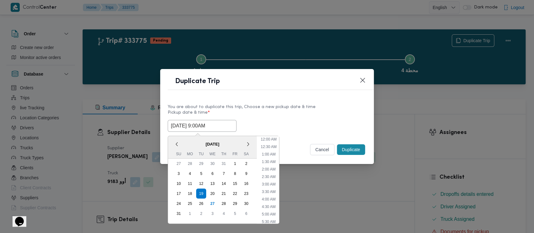
scroll to position [94, 0]
click at [275, 194] on li "10:00 AM" at bounding box center [268, 195] width 21 height 6
type input "[DATE] 10:00AM"
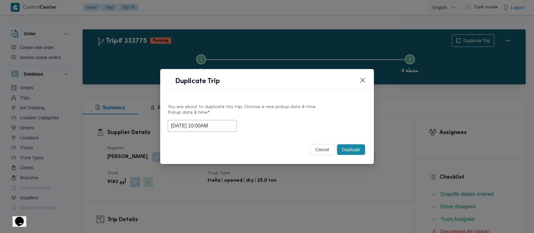
click at [353, 151] on button "Duplicate" at bounding box center [351, 149] width 28 height 11
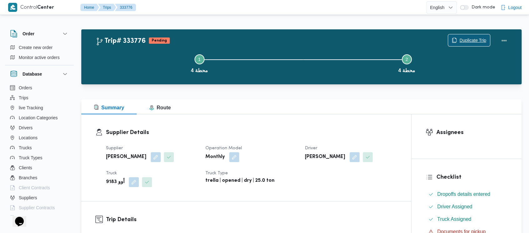
click at [464, 38] on span "Duplicate Trip" at bounding box center [472, 41] width 27 height 8
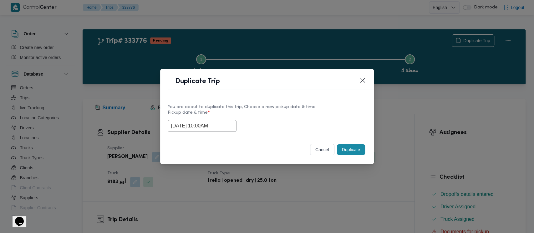
drag, startPoint x: 208, startPoint y: 126, endPoint x: 297, endPoint y: 184, distance: 106.3
click at [208, 126] on input "[DATE] 10:00AM" at bounding box center [202, 126] width 69 height 12
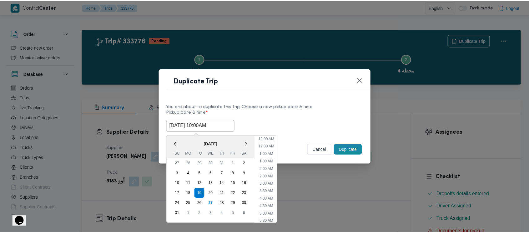
scroll to position [109, 0]
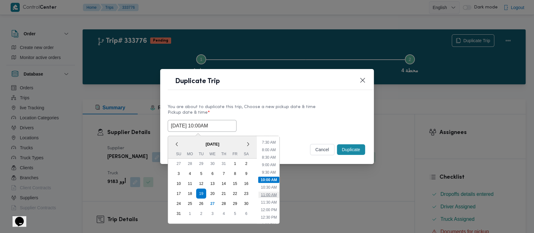
click at [268, 192] on li "11:00 AM" at bounding box center [268, 195] width 21 height 6
type input "[DATE] 11:00AM"
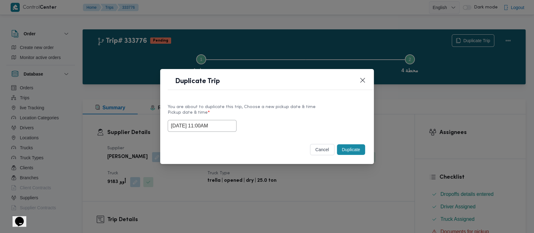
click at [352, 151] on button "Duplicate" at bounding box center [351, 149] width 28 height 11
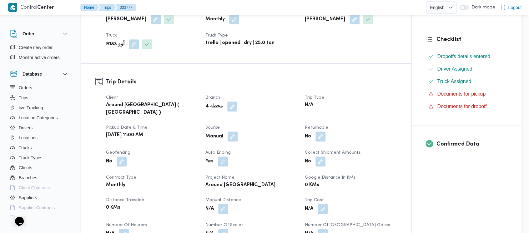
scroll to position [208, 0]
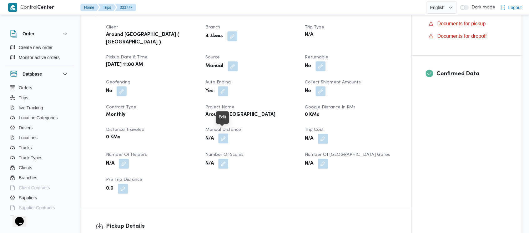
click at [219, 135] on button "button" at bounding box center [223, 138] width 10 height 10
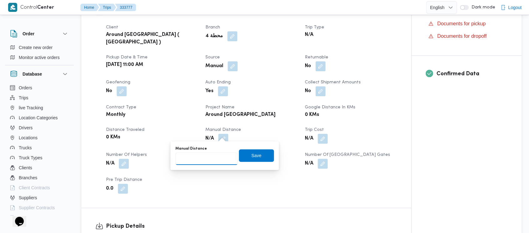
click at [197, 160] on input "Manual Distance" at bounding box center [206, 159] width 62 height 13
paste input "1.5"
type input "1.5"
click at [242, 158] on span "Save" at bounding box center [256, 155] width 35 height 13
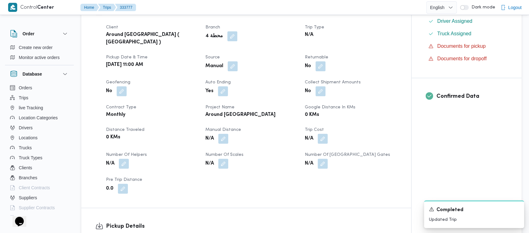
scroll to position [250, 0]
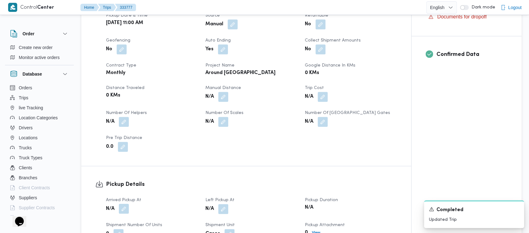
click at [125, 204] on button "button" at bounding box center [124, 209] width 10 height 10
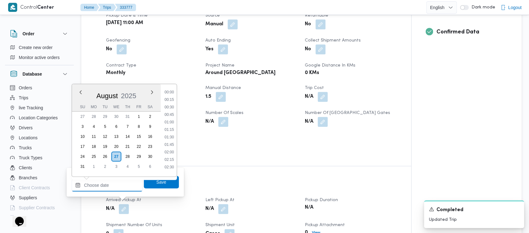
click at [98, 191] on input "Arrived Pickup At" at bounding box center [107, 185] width 71 height 13
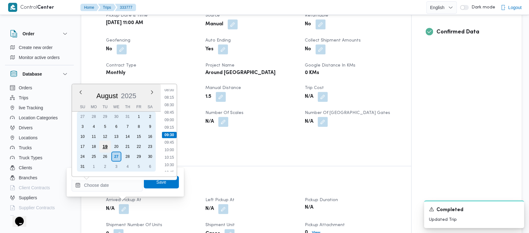
click at [106, 144] on div "19" at bounding box center [105, 147] width 12 height 12
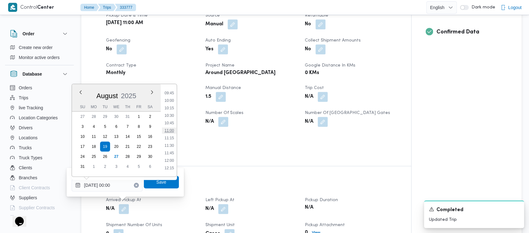
click at [171, 129] on li "11:00" at bounding box center [169, 131] width 14 height 6
type input "[DATE] 11:00"
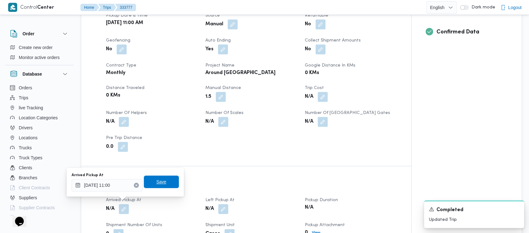
click at [163, 184] on span "Save" at bounding box center [161, 182] width 35 height 13
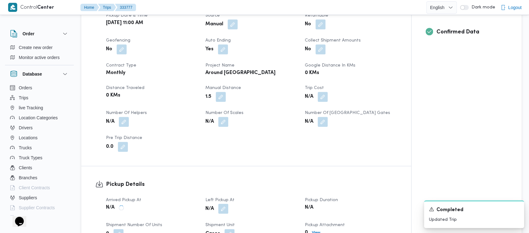
click at [225, 204] on button "button" at bounding box center [223, 209] width 10 height 10
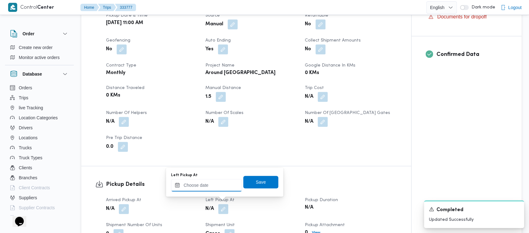
click at [205, 189] on input "Left Pickup At" at bounding box center [206, 185] width 71 height 13
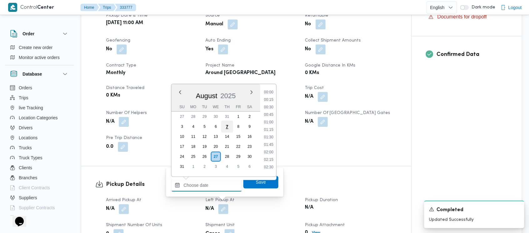
scroll to position [242, 0]
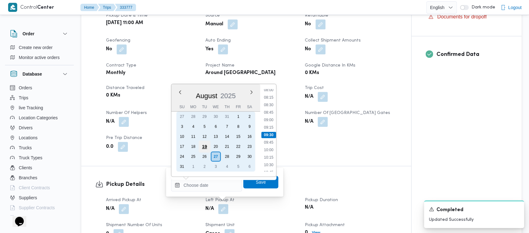
click at [201, 145] on div "19" at bounding box center [204, 147] width 12 height 12
type input "[DATE] 00:00"
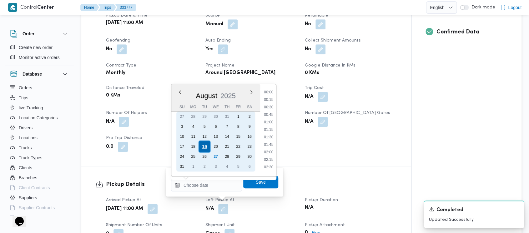
click at [201, 147] on div "19" at bounding box center [204, 147] width 12 height 12
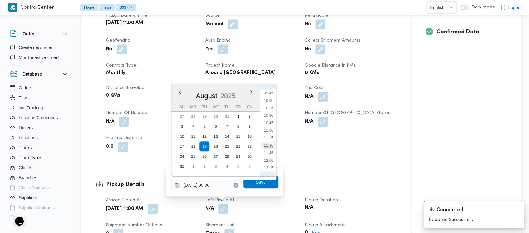
click at [268, 147] on li "11:30" at bounding box center [268, 146] width 14 height 6
type input "[DATE] 11:30"
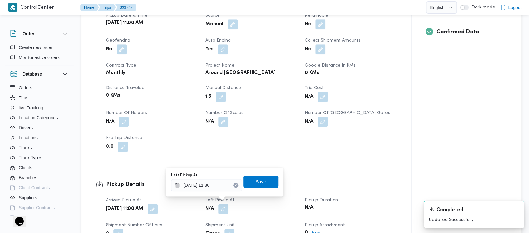
click at [258, 180] on span "Save" at bounding box center [261, 182] width 10 height 8
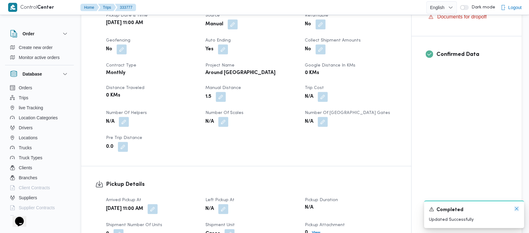
click at [514, 209] on icon "Dismiss toast" at bounding box center [516, 208] width 5 height 5
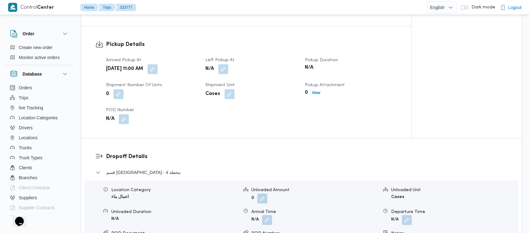
scroll to position [417, 0]
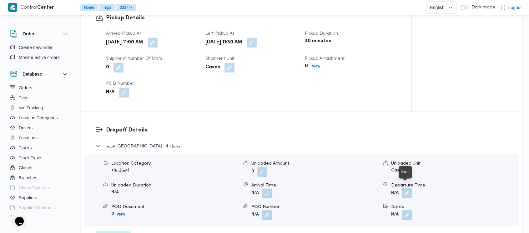
click at [408, 188] on button "button" at bounding box center [407, 193] width 10 height 10
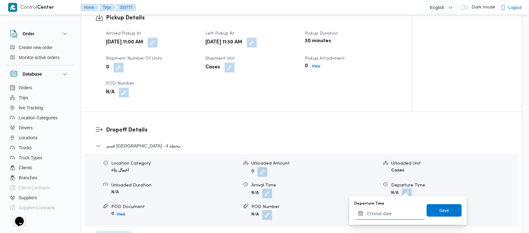
click at [385, 210] on input "Departure Time" at bounding box center [389, 213] width 71 height 13
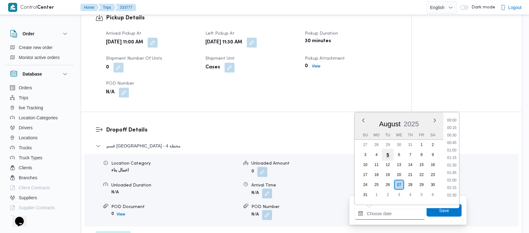
scroll to position [242, 0]
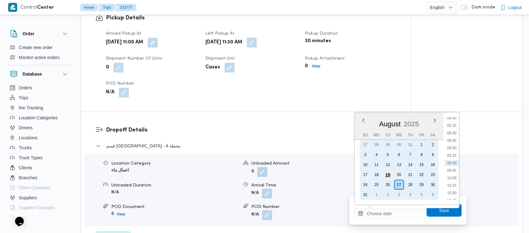
click at [388, 178] on div "19" at bounding box center [388, 175] width 12 height 12
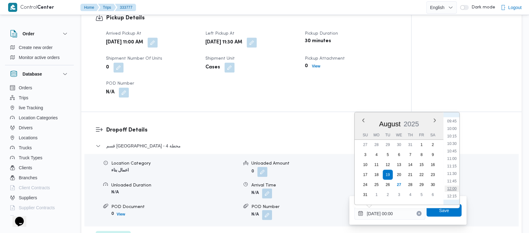
click at [453, 188] on li "12:00" at bounding box center [451, 189] width 14 height 6
type input "[DATE] 12:00"
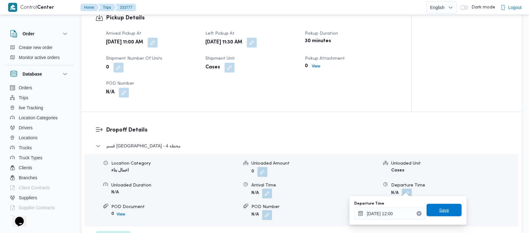
click at [442, 212] on span "Save" at bounding box center [444, 210] width 10 height 8
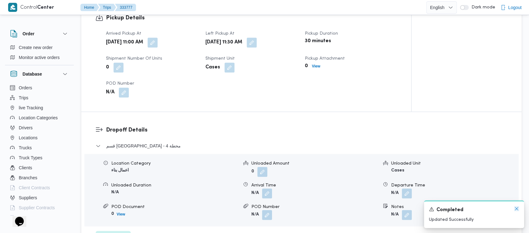
click at [514, 209] on icon "Dismiss toast" at bounding box center [516, 208] width 5 height 5
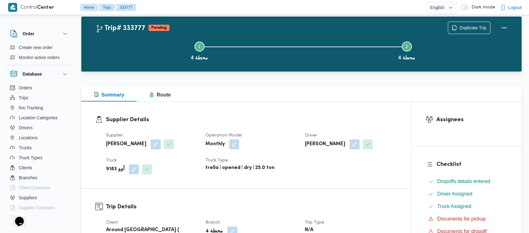
scroll to position [0, 0]
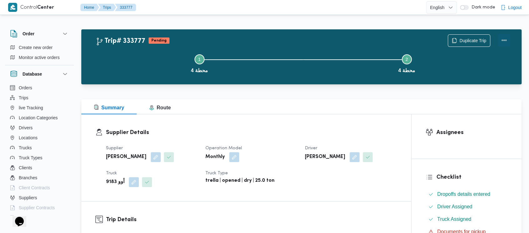
click at [506, 39] on button "Actions" at bounding box center [504, 40] width 13 height 13
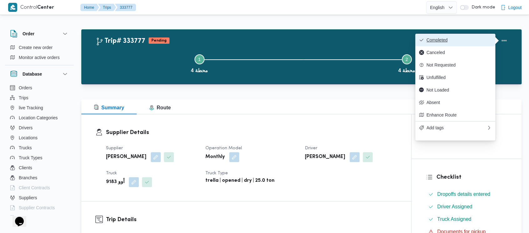
click at [438, 42] on span "Completed" at bounding box center [458, 40] width 65 height 5
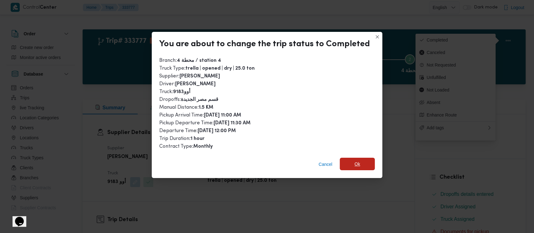
click at [352, 167] on span "Ok" at bounding box center [356, 164] width 35 height 13
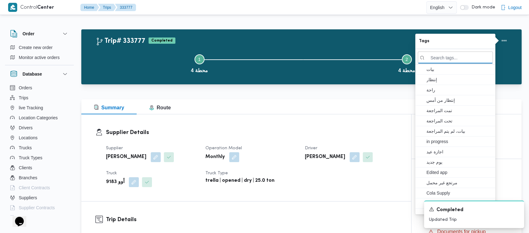
drag, startPoint x: 145, startPoint y: 58, endPoint x: 65, endPoint y: 4, distance: 97.1
click at [145, 58] on button "Step 1 is incomplete 1 محطة 4" at bounding box center [199, 63] width 207 height 33
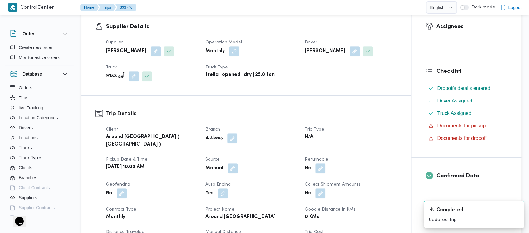
scroll to position [208, 0]
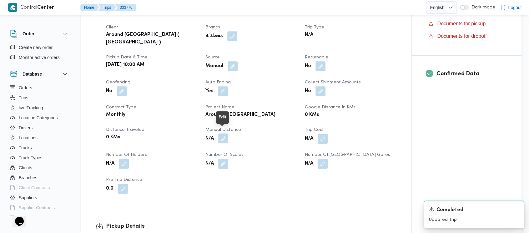
click at [222, 135] on button "button" at bounding box center [223, 138] width 10 height 10
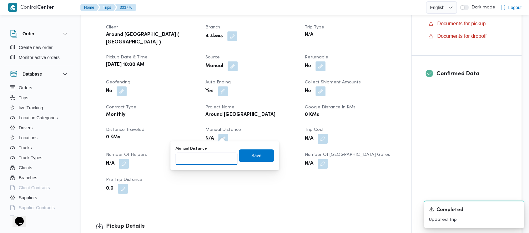
click at [203, 154] on input "Manual Distance" at bounding box center [206, 159] width 62 height 13
paste input "1.5"
type input "1.5"
click at [252, 156] on span "Save" at bounding box center [256, 156] width 10 height 8
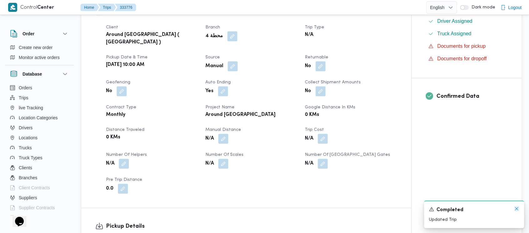
click at [516, 210] on icon "Dismiss toast" at bounding box center [516, 208] width 5 height 5
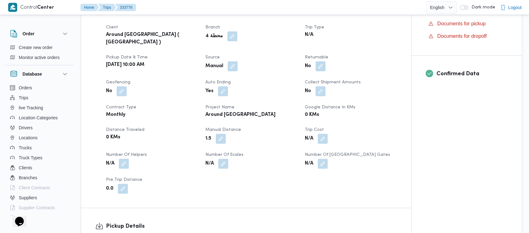
scroll to position [250, 0]
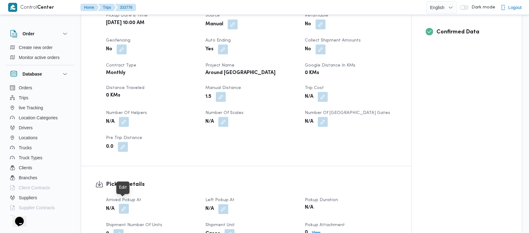
click at [126, 206] on button "button" at bounding box center [124, 209] width 10 height 10
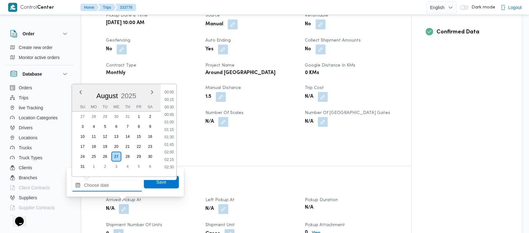
click at [85, 185] on input "Arrived Pickup At" at bounding box center [107, 185] width 71 height 13
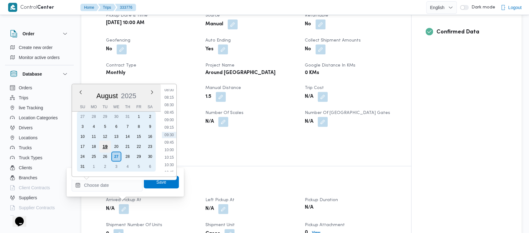
click at [102, 144] on div "19" at bounding box center [105, 147] width 12 height 12
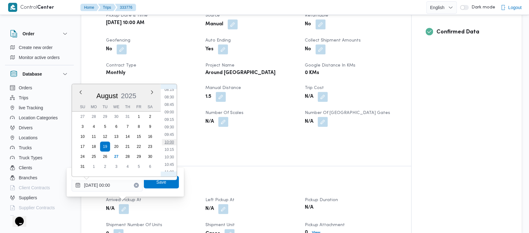
click at [172, 143] on li "10:00" at bounding box center [169, 142] width 14 height 6
type input "[DATE] 10:00"
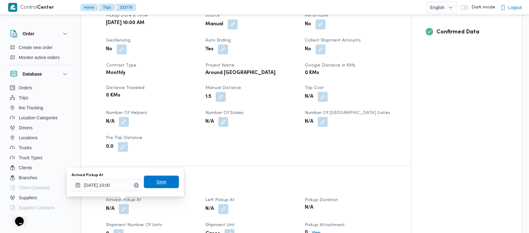
click at [165, 184] on span "Save" at bounding box center [161, 182] width 35 height 13
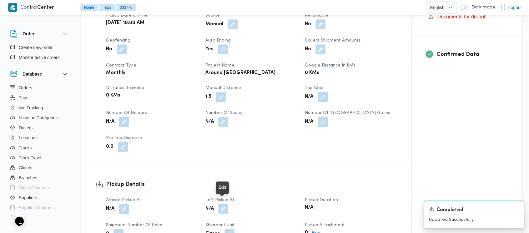
click at [222, 204] on button "button" at bounding box center [223, 209] width 10 height 10
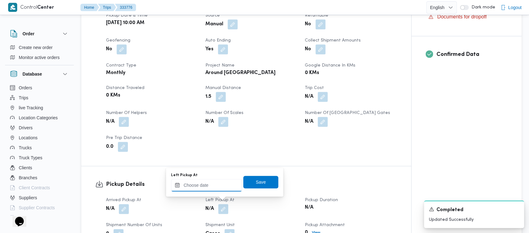
click at [207, 189] on input "Left Pickup At" at bounding box center [206, 185] width 71 height 13
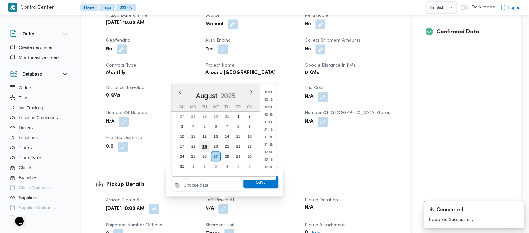
scroll to position [242, 0]
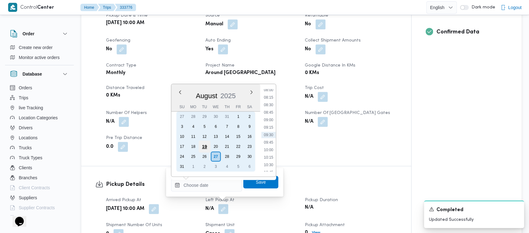
click at [203, 146] on div "19" at bounding box center [204, 147] width 12 height 12
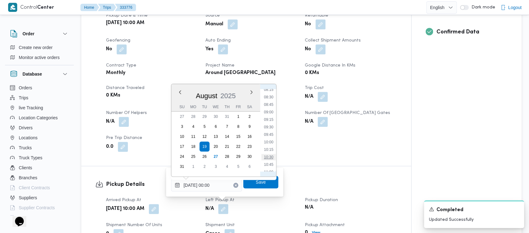
click at [272, 156] on li "10:30" at bounding box center [268, 157] width 14 height 6
type input "[DATE] 10:30"
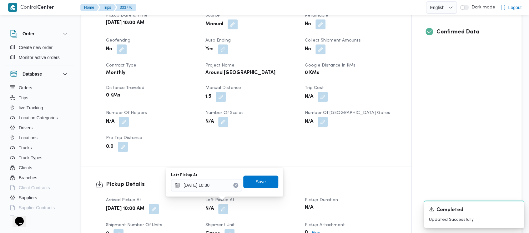
click at [259, 184] on span "Save" at bounding box center [261, 182] width 10 height 8
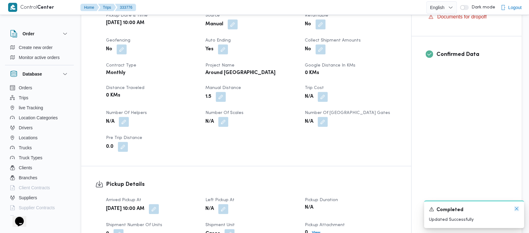
click at [514, 210] on icon "Dismiss toast" at bounding box center [516, 208] width 5 height 5
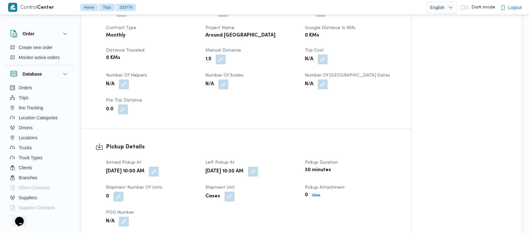
scroll to position [375, 0]
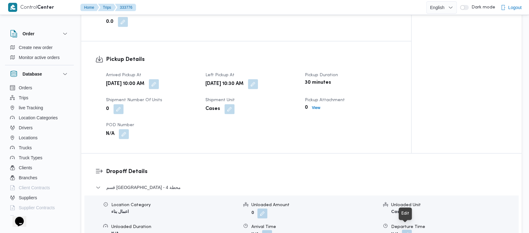
click at [410, 230] on button "button" at bounding box center [407, 235] width 10 height 10
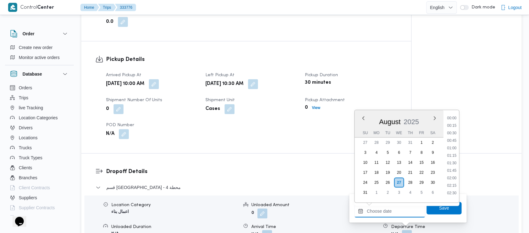
click at [374, 212] on input "Departure Time" at bounding box center [389, 211] width 71 height 13
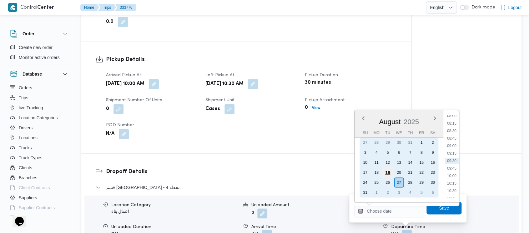
click at [388, 171] on div "19" at bounding box center [388, 173] width 12 height 12
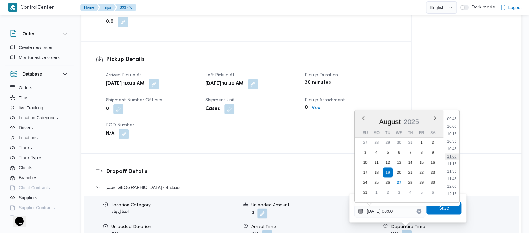
click at [452, 158] on li "11:00" at bounding box center [451, 156] width 14 height 6
type input "[DATE] 11:00"
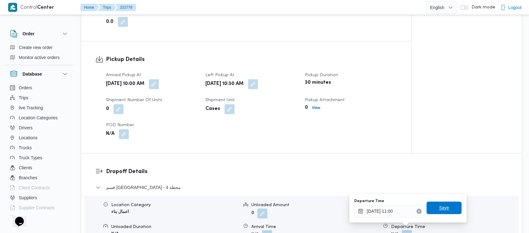
click at [441, 210] on span "Save" at bounding box center [444, 208] width 10 height 8
